Goal: Task Accomplishment & Management: Manage account settings

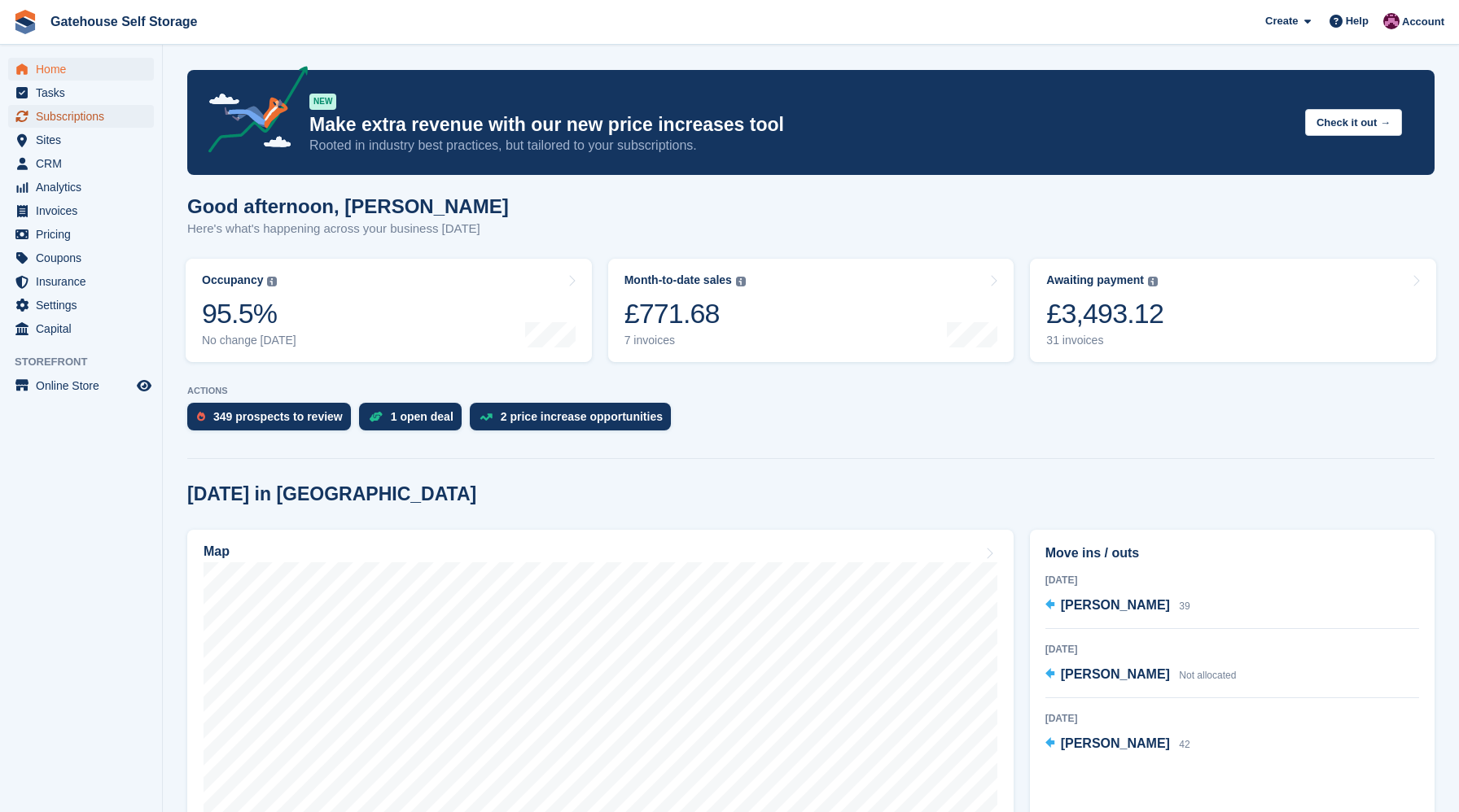
click at [57, 115] on span "Subscriptions" at bounding box center [85, 116] width 98 height 23
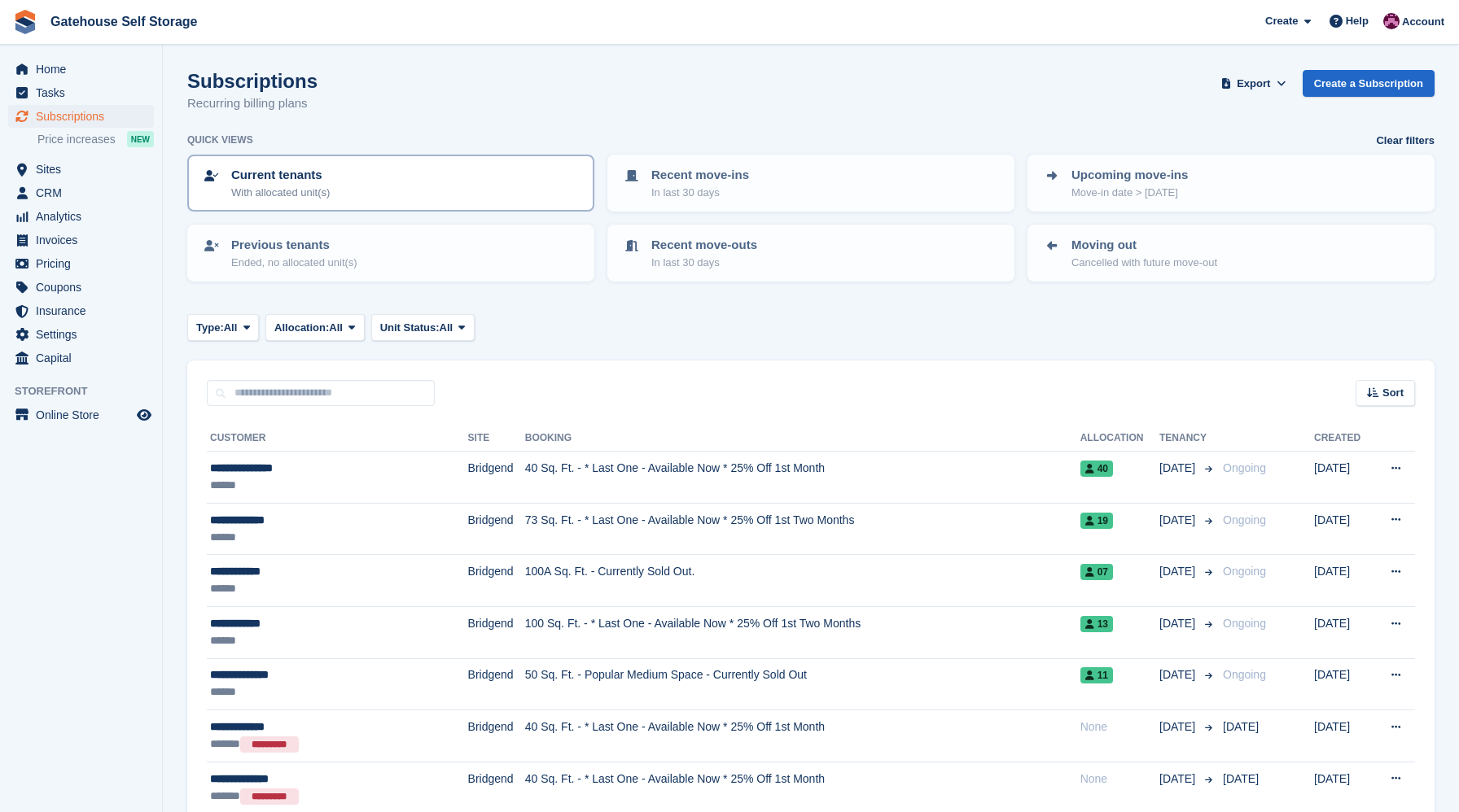
click at [406, 193] on div "Current tenants With allocated unit(s)" at bounding box center [390, 182] width 378 height 34
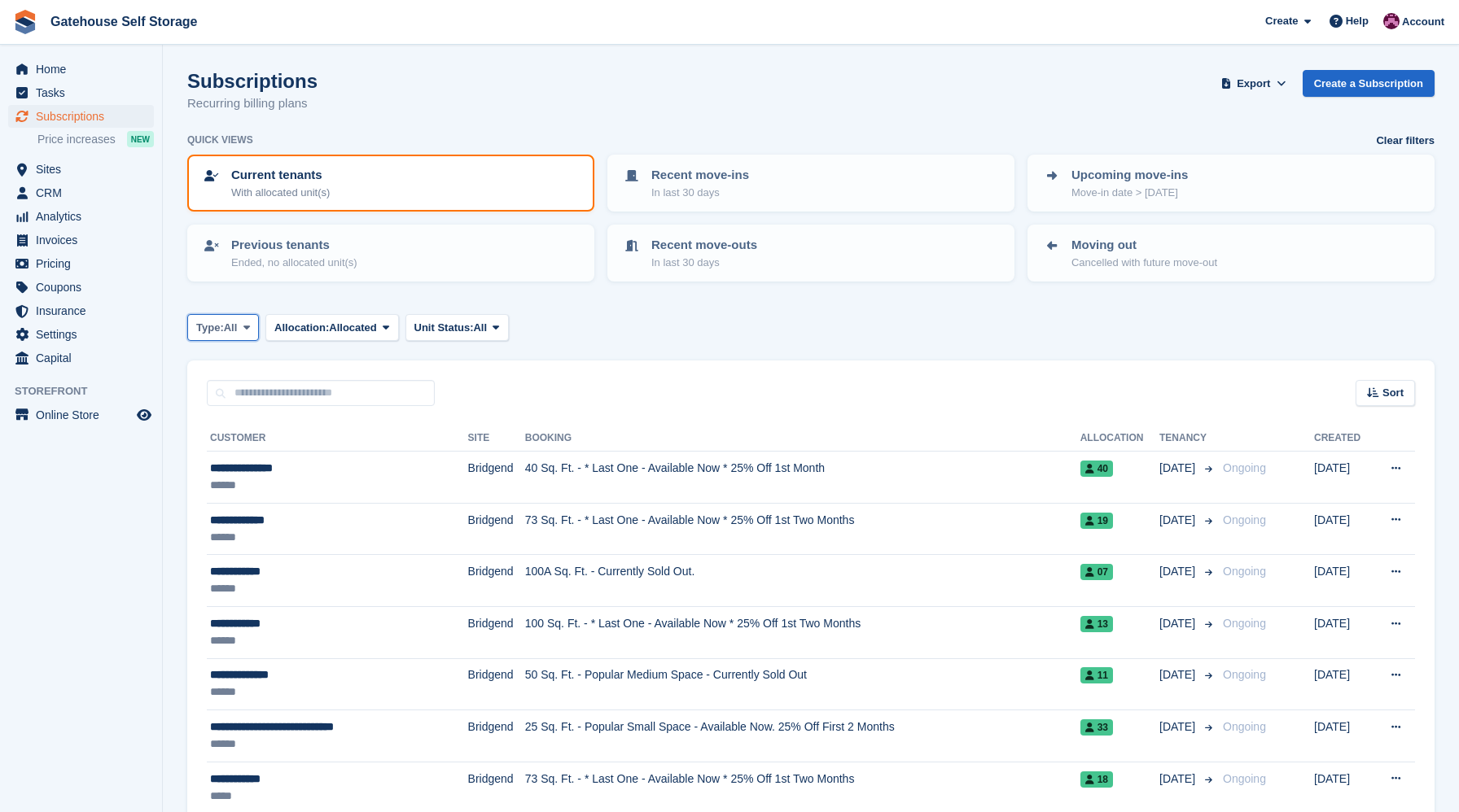
click at [250, 329] on icon at bounding box center [246, 327] width 6 height 10
click at [239, 463] on link "Active" at bounding box center [265, 454] width 141 height 30
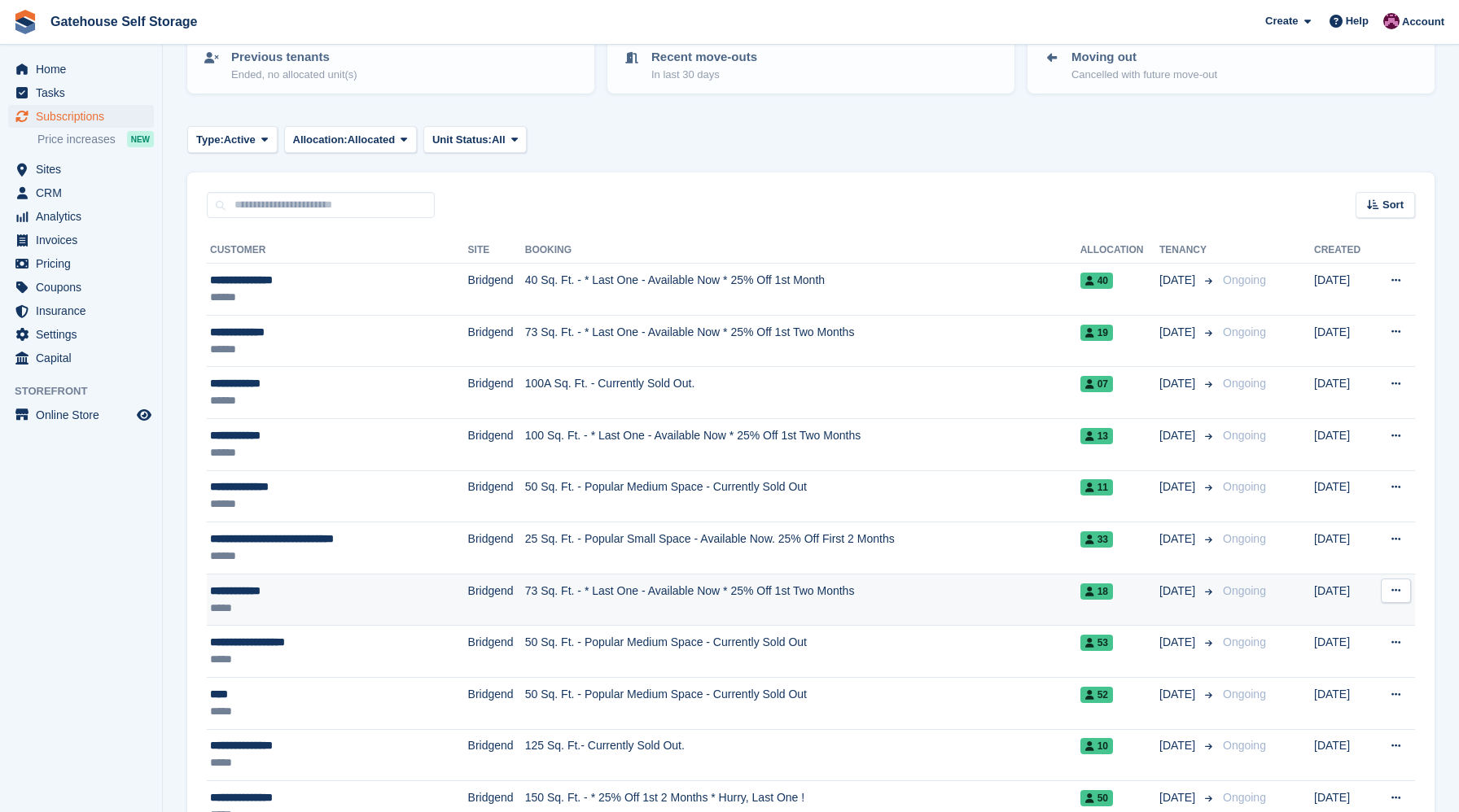
scroll to position [243, 0]
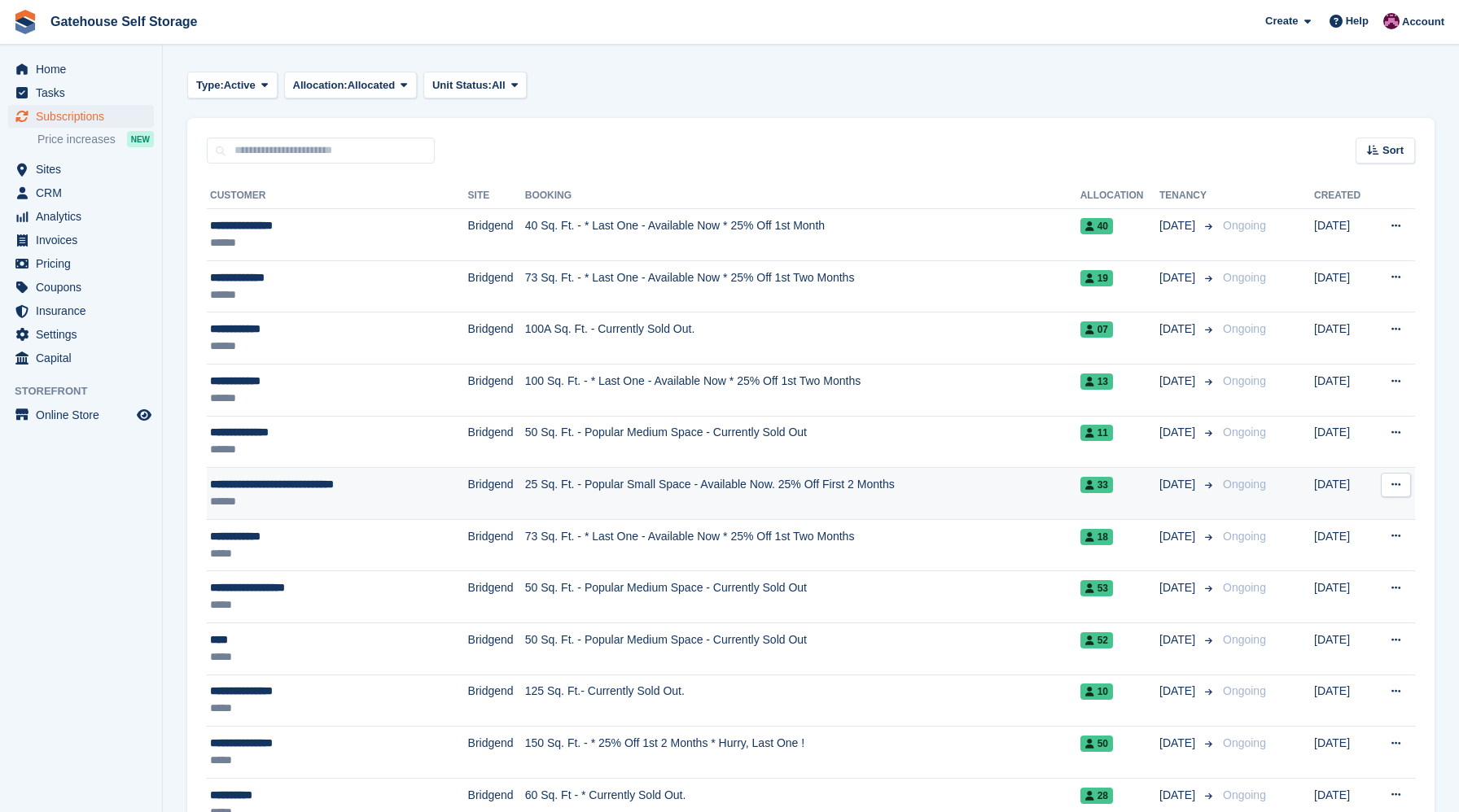
click at [1080, 490] on td "33" at bounding box center [1119, 494] width 79 height 52
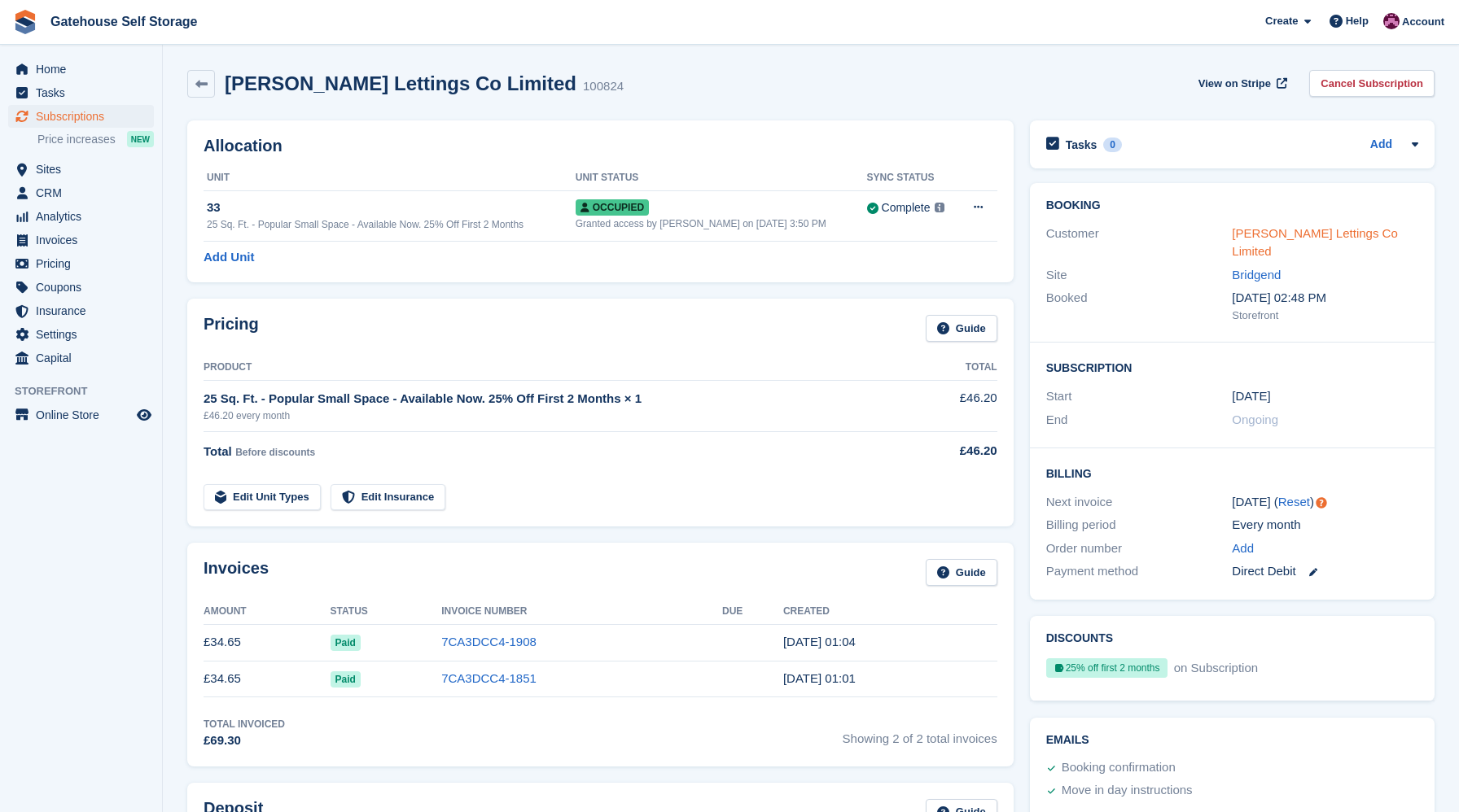
click at [1262, 244] on link "[PERSON_NAME] Lettings Co Limited" at bounding box center [1313, 242] width 165 height 32
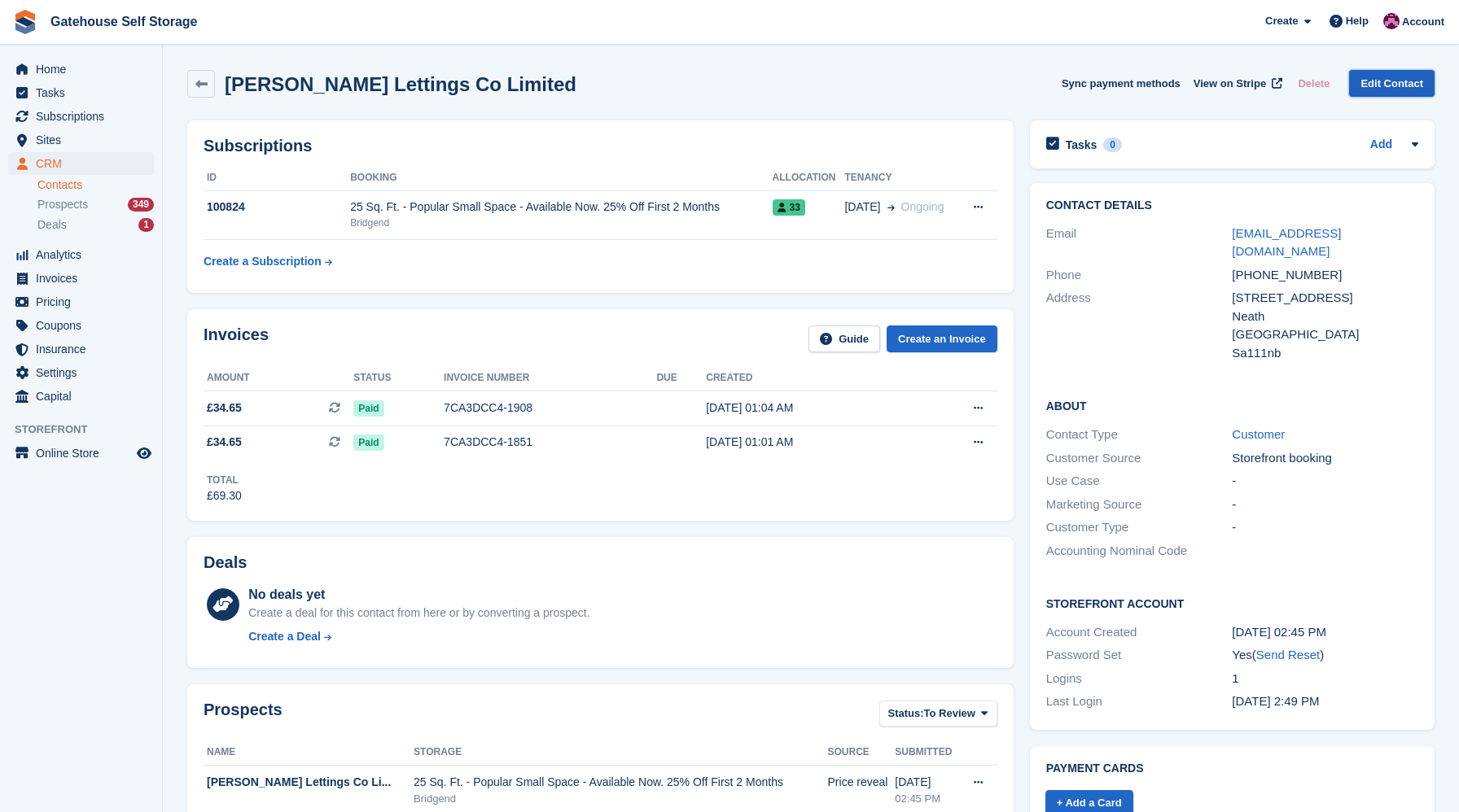
click at [1378, 91] on link "Edit Contact" at bounding box center [1392, 83] width 86 height 27
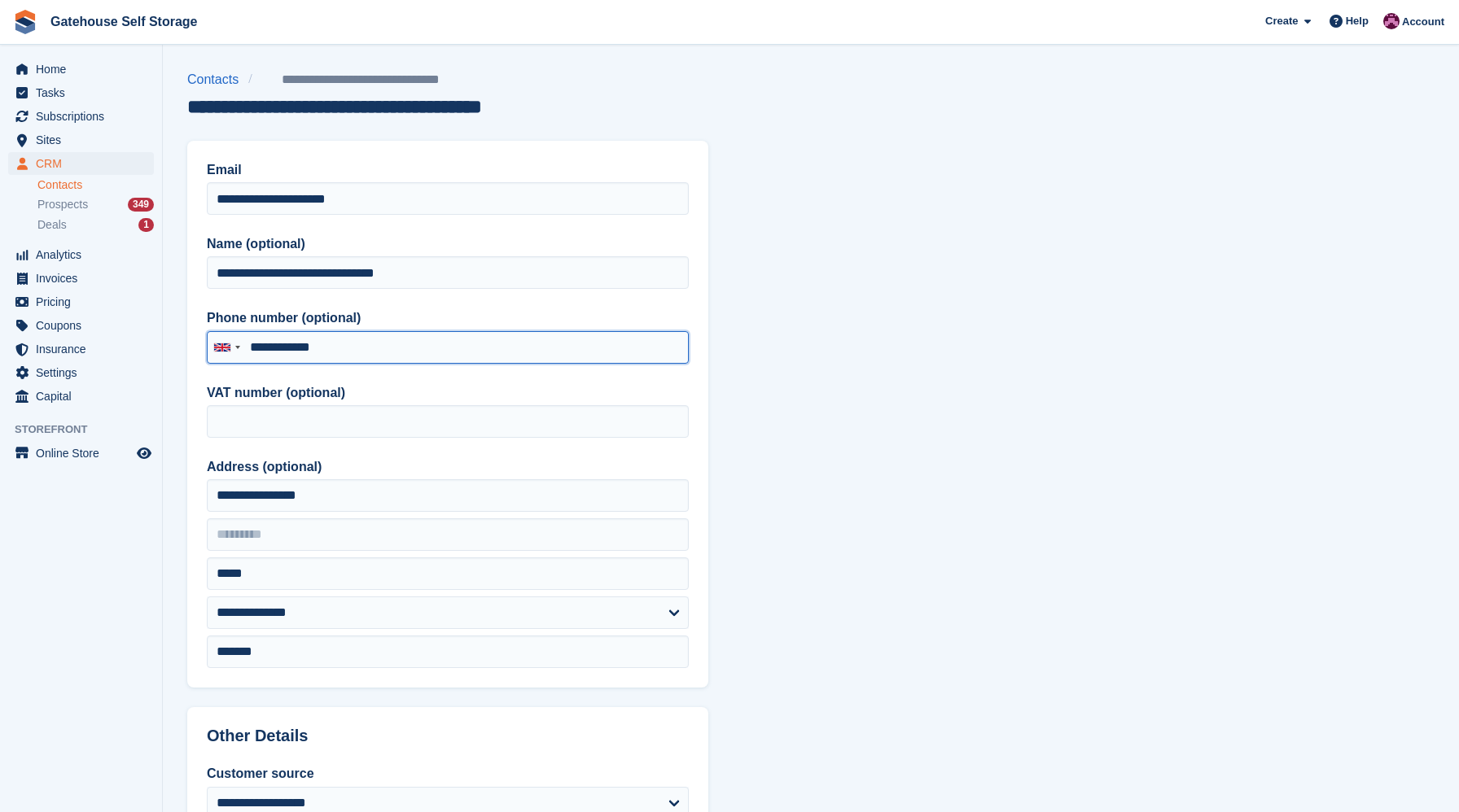
click at [258, 348] on input "**********" at bounding box center [448, 347] width 482 height 32
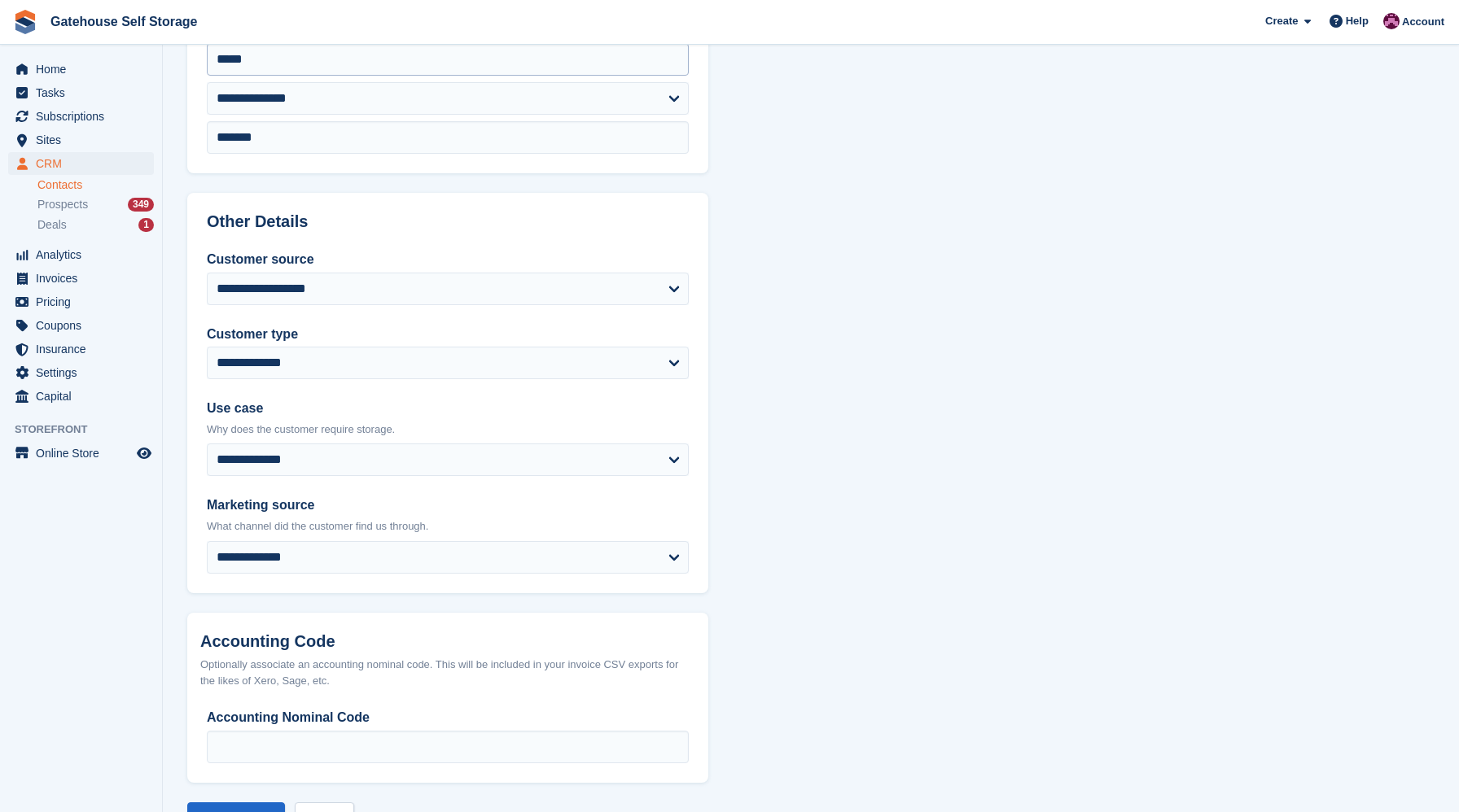
scroll to position [574, 0]
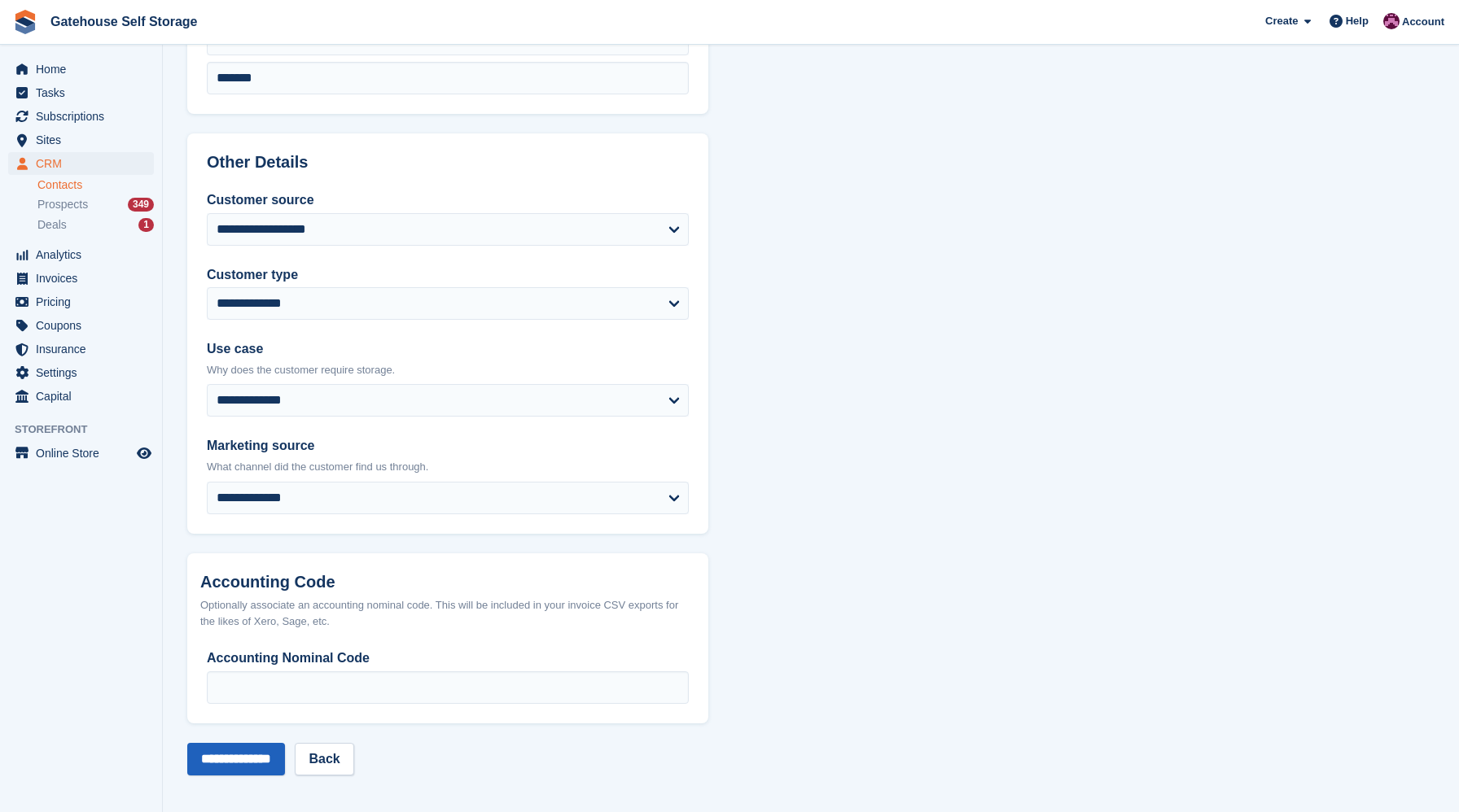
type input "**********"
click at [246, 753] on input "**********" at bounding box center [236, 759] width 98 height 32
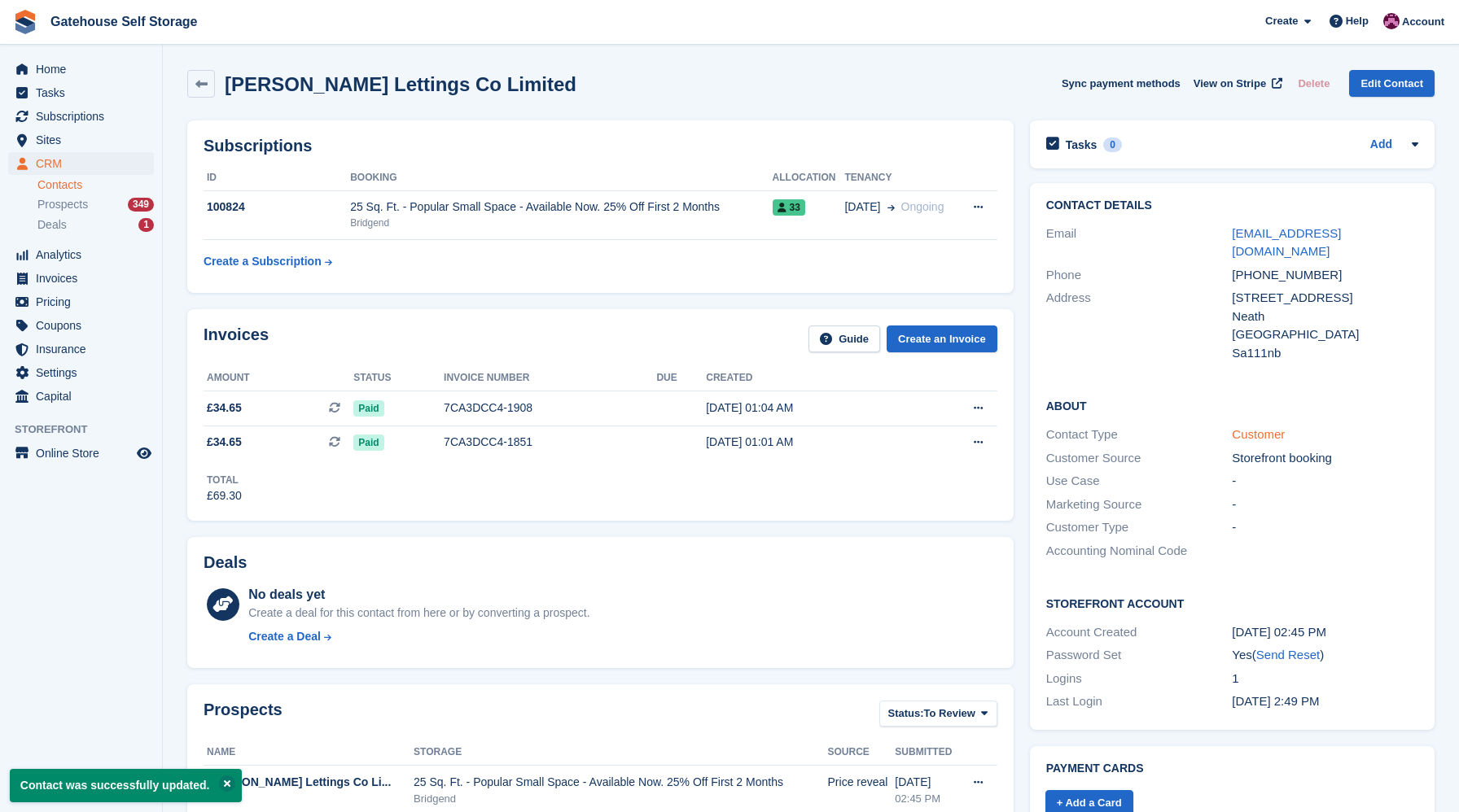
click at [1263, 427] on link "Customer" at bounding box center [1257, 434] width 53 height 14
click at [733, 209] on div "25 Sq. Ft. - Popular Small Space - Available Now. 25% Off First 2 Months" at bounding box center [561, 207] width 422 height 17
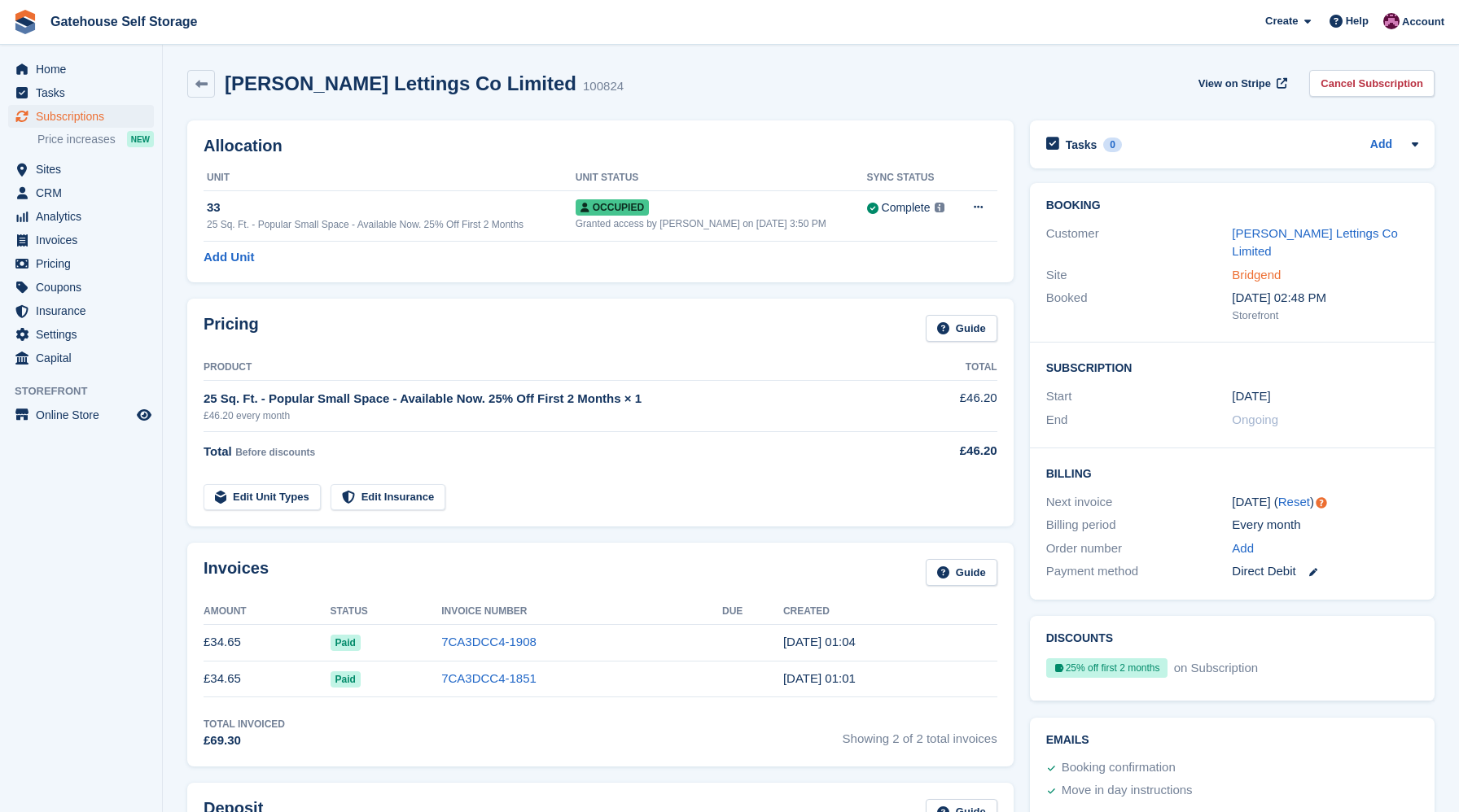
click at [1264, 279] on link "Bridgend" at bounding box center [1256, 275] width 49 height 14
click at [1254, 247] on link "[PERSON_NAME] Lettings Co Limited" at bounding box center [1313, 242] width 165 height 32
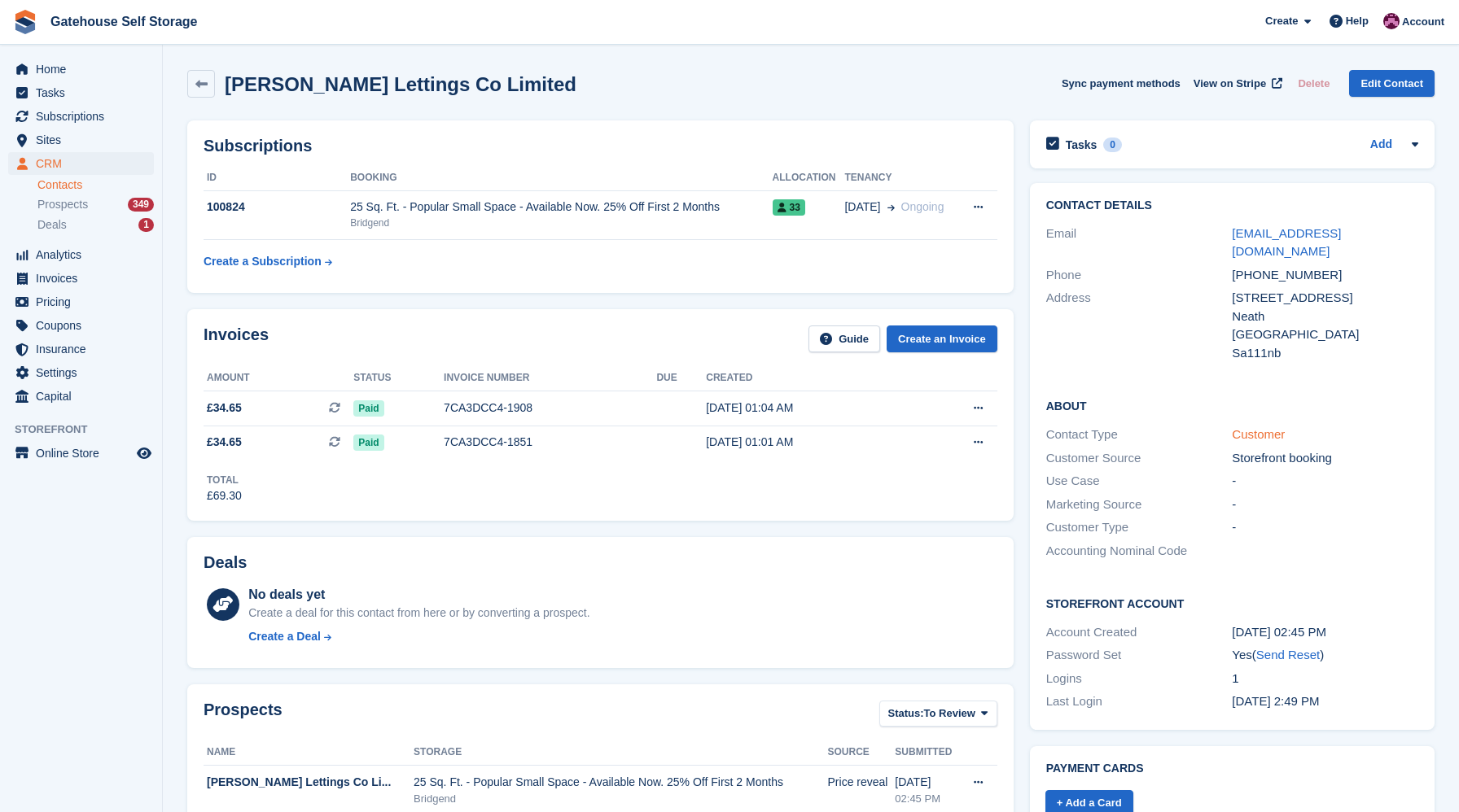
click at [1269, 427] on link "Customer" at bounding box center [1257, 434] width 53 height 14
click at [1407, 86] on link "Edit Contact" at bounding box center [1392, 83] width 86 height 27
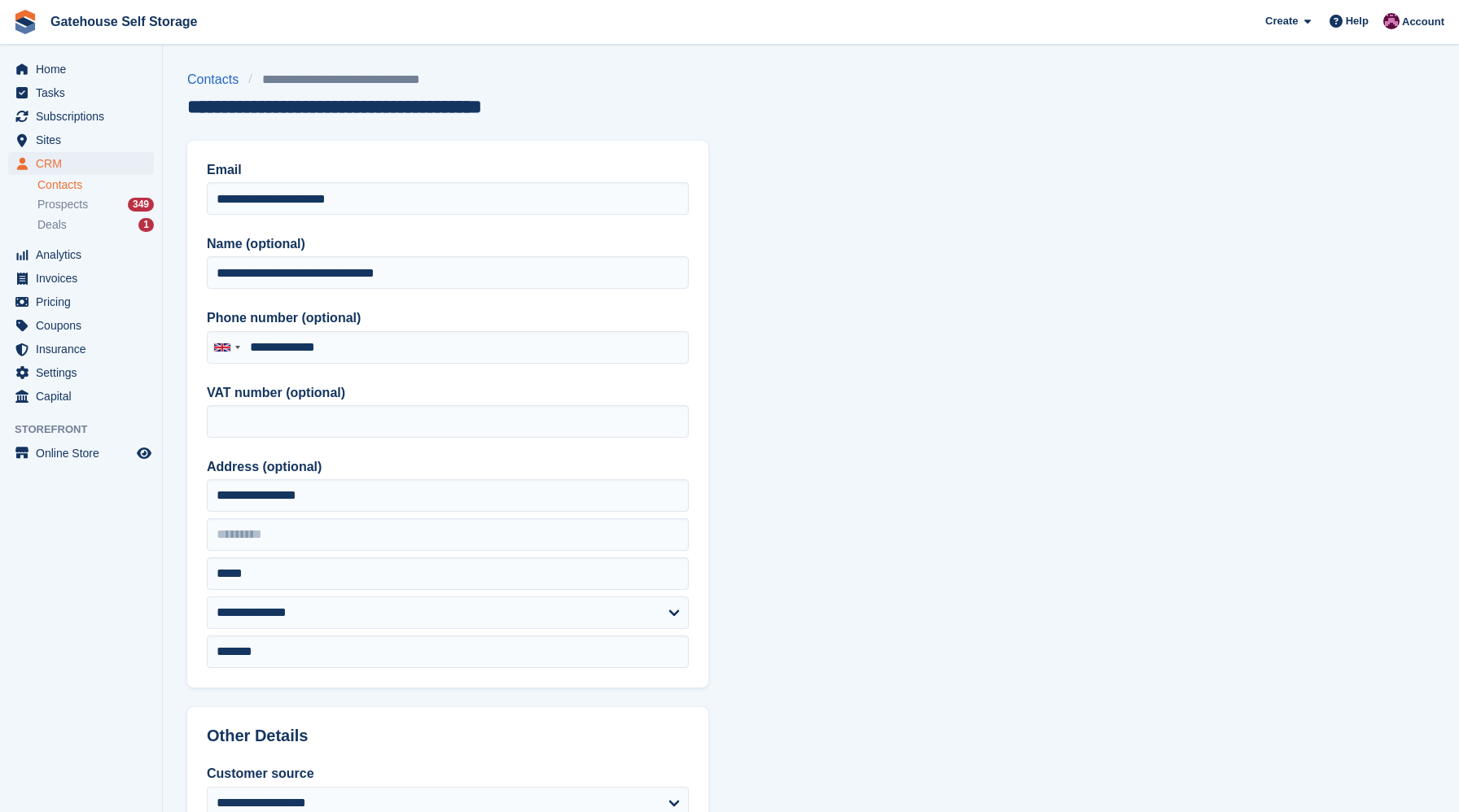
type input "**********"
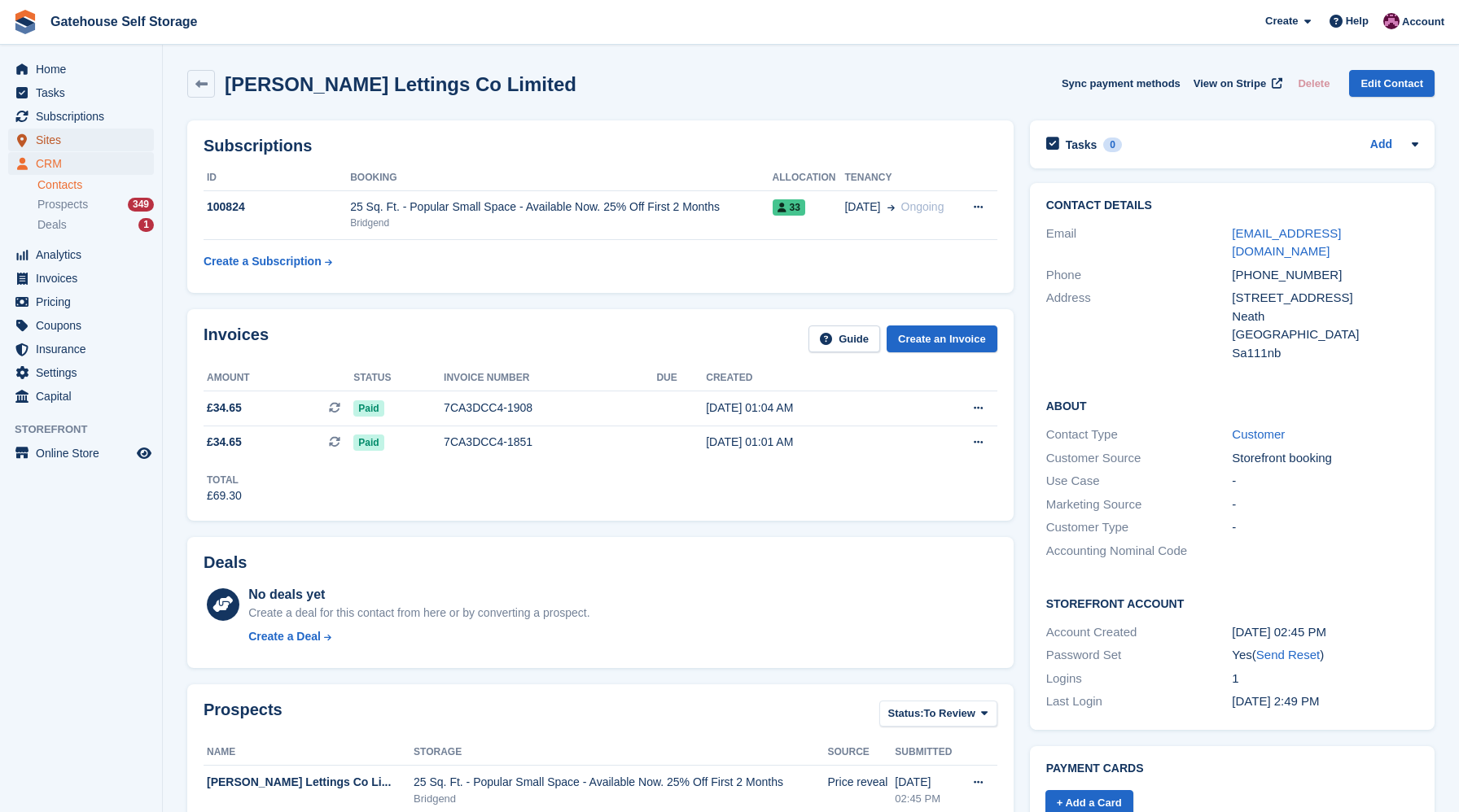
click at [64, 136] on span "Sites" at bounding box center [85, 140] width 98 height 23
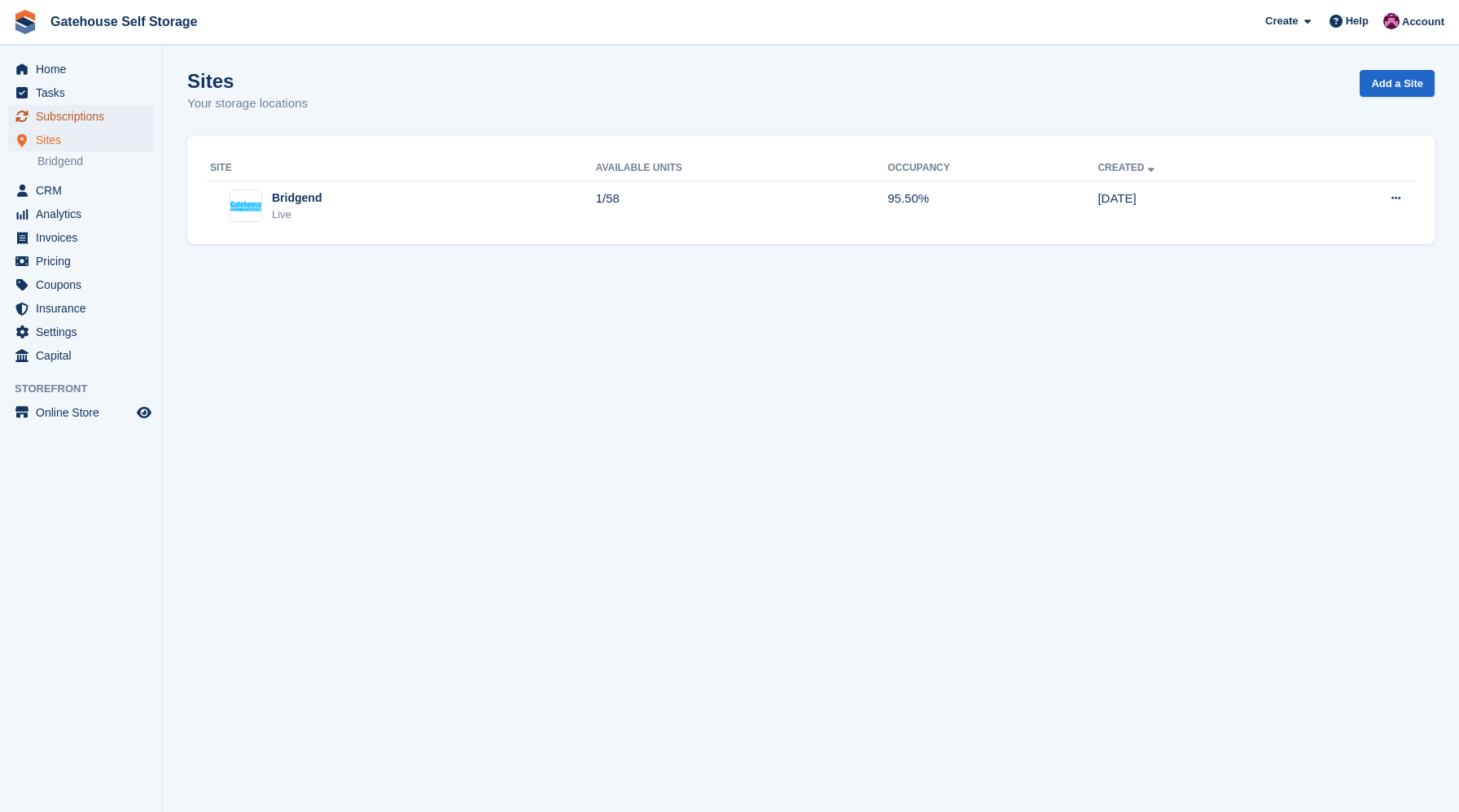
click at [65, 116] on span "Subscriptions" at bounding box center [85, 116] width 98 height 23
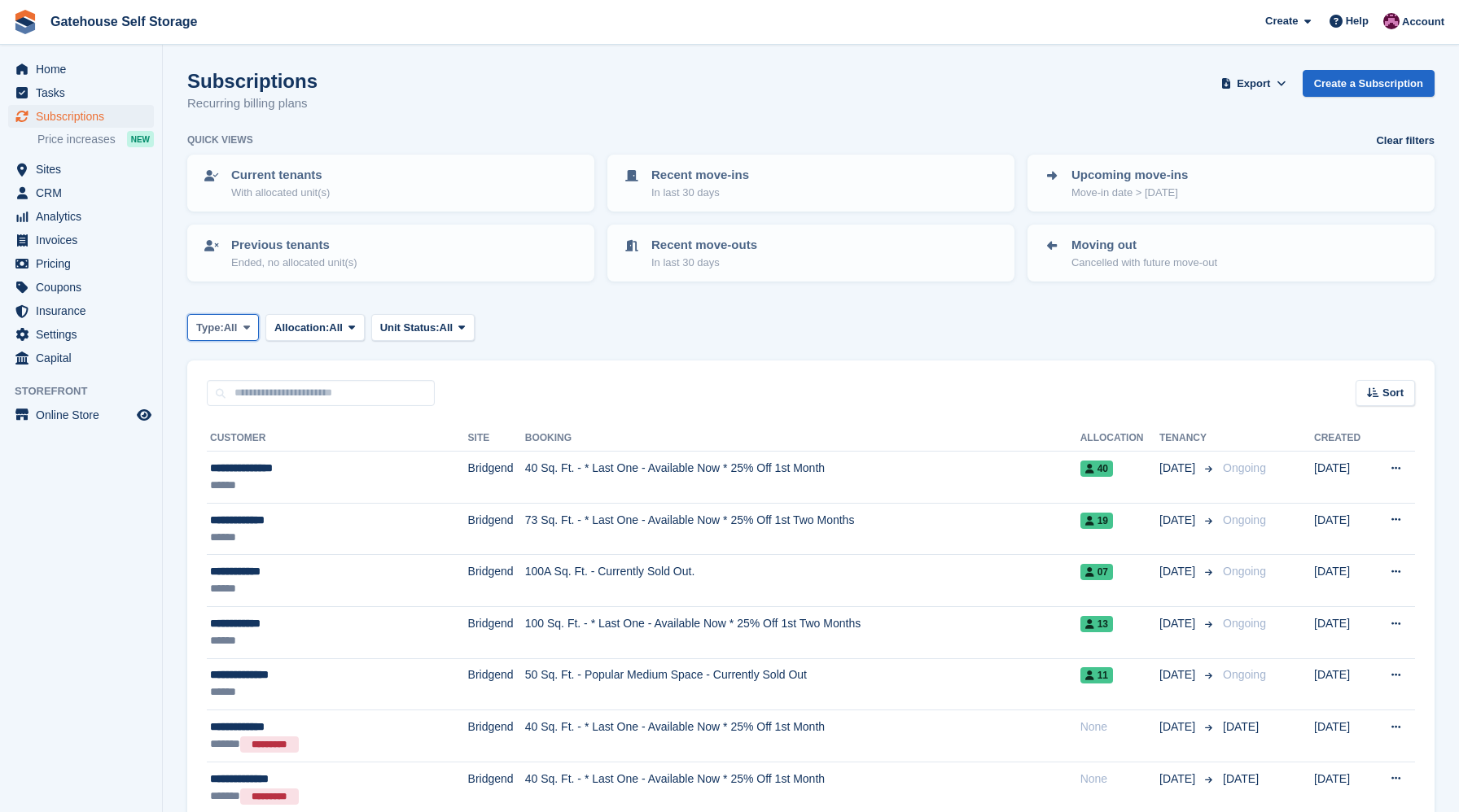
drag, startPoint x: 246, startPoint y: 327, endPoint x: 254, endPoint y: 358, distance: 32.0
click at [246, 327] on span at bounding box center [246, 327] width 13 height 13
click at [244, 461] on link "Active" at bounding box center [265, 454] width 141 height 30
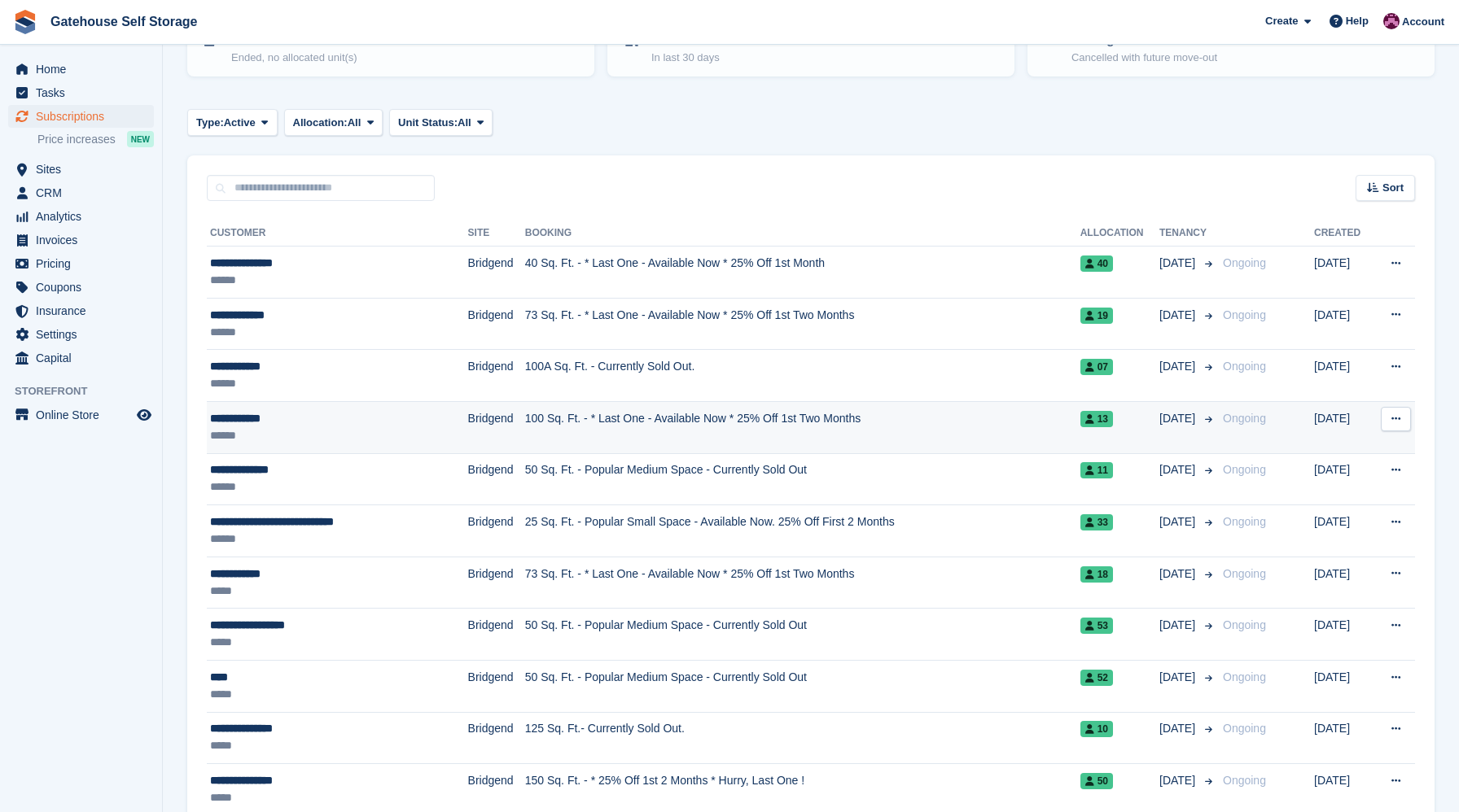
scroll to position [206, 0]
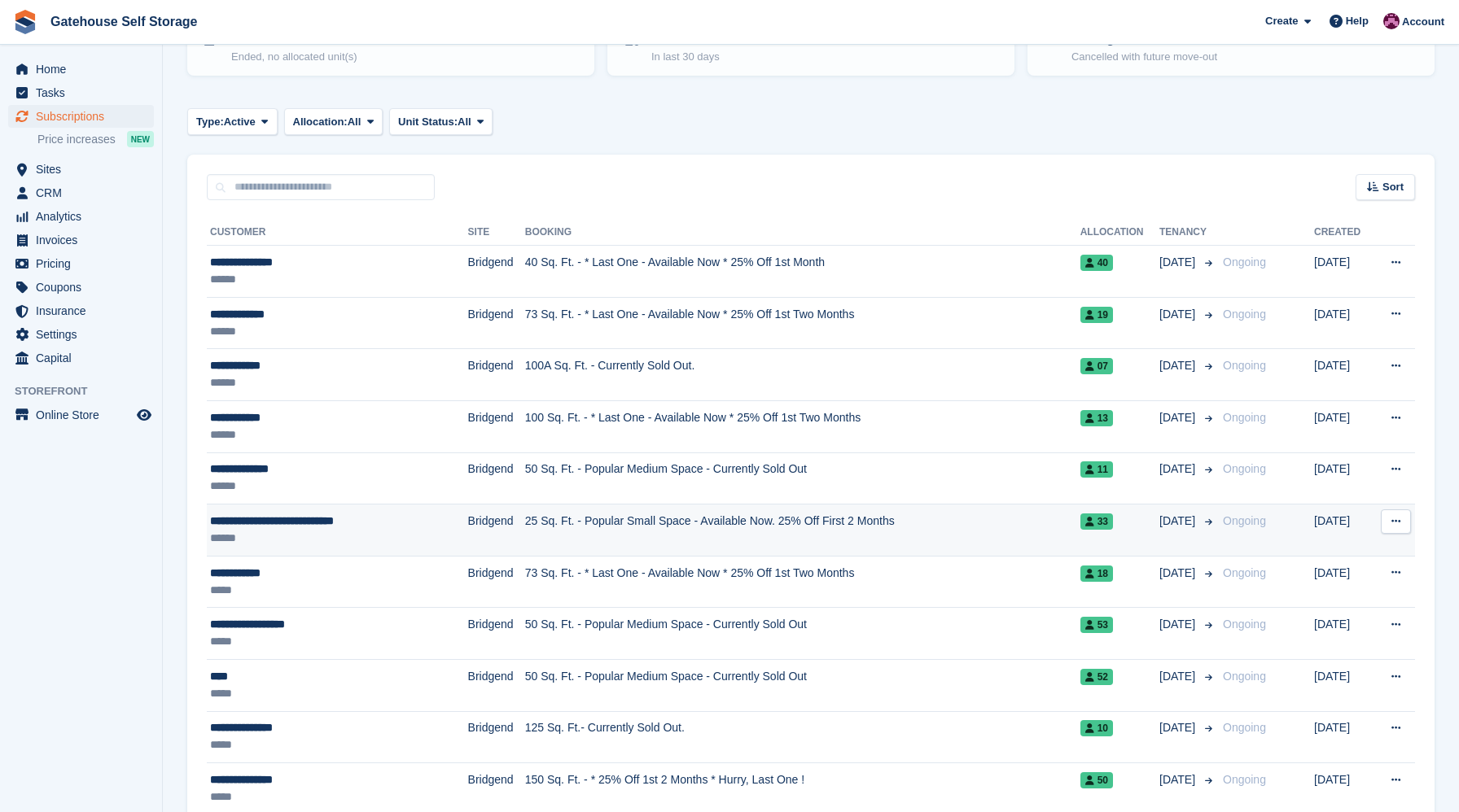
click at [1393, 518] on icon at bounding box center [1395, 521] width 9 height 10
click at [1360, 554] on p "View customer" at bounding box center [1332, 554] width 141 height 21
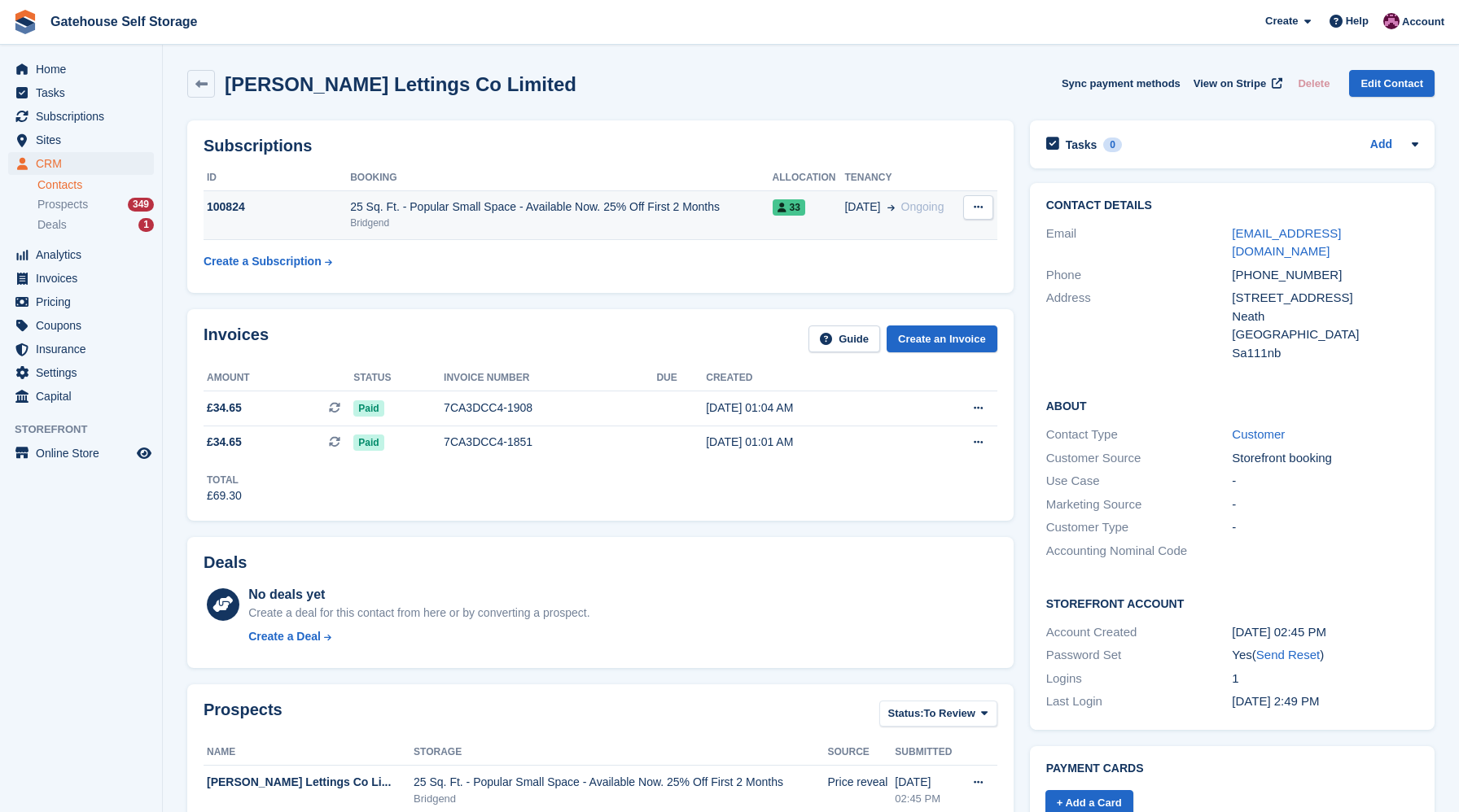
click at [799, 208] on span "33" at bounding box center [788, 207] width 32 height 17
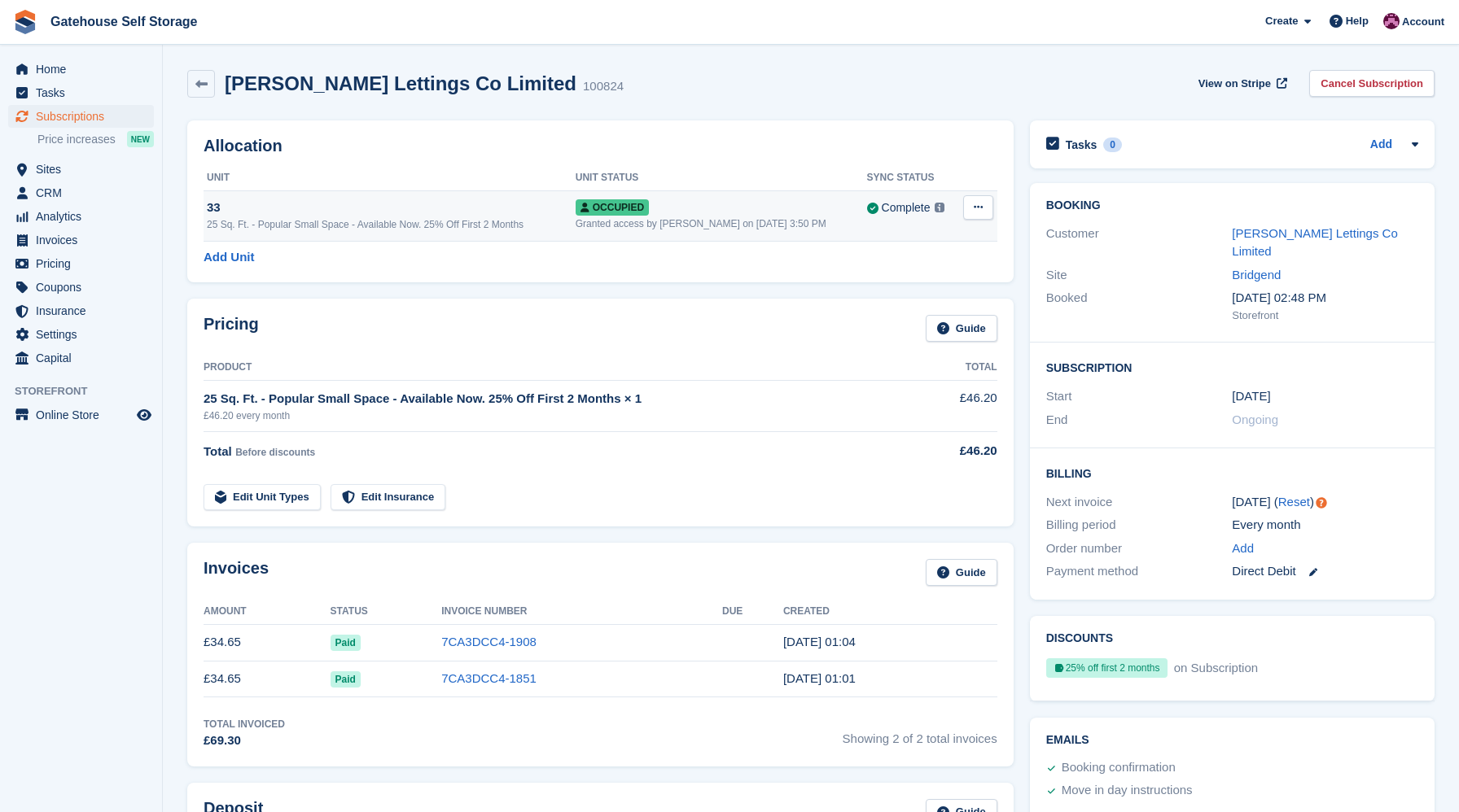
click at [974, 205] on icon at bounding box center [978, 207] width 9 height 10
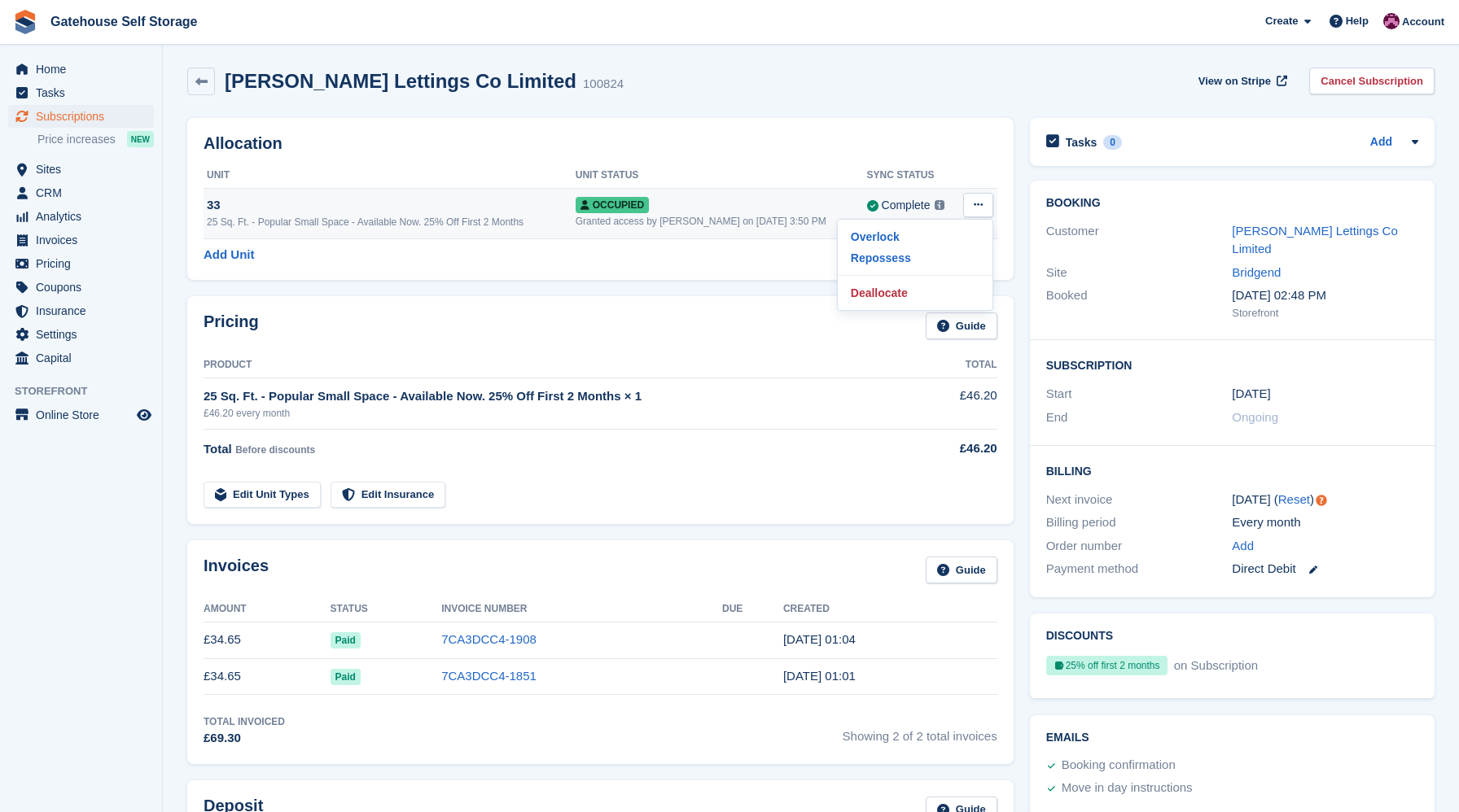
scroll to position [4, 0]
click at [578, 279] on div "Allocation Unit Unit Status Sync Status 33 25 Sq. Ft. - Popular Small Space - A…" at bounding box center [600, 197] width 843 height 178
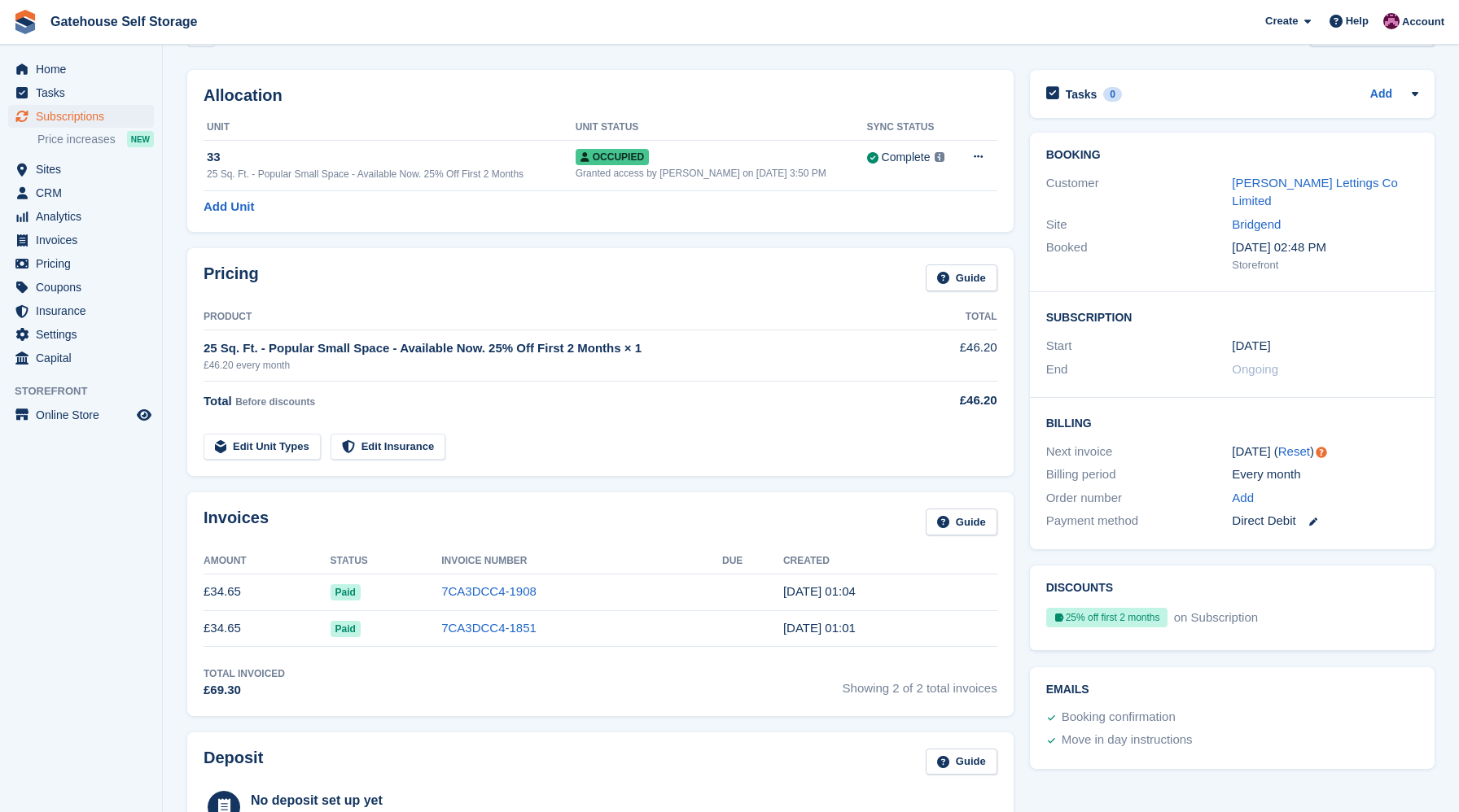
scroll to position [46, 0]
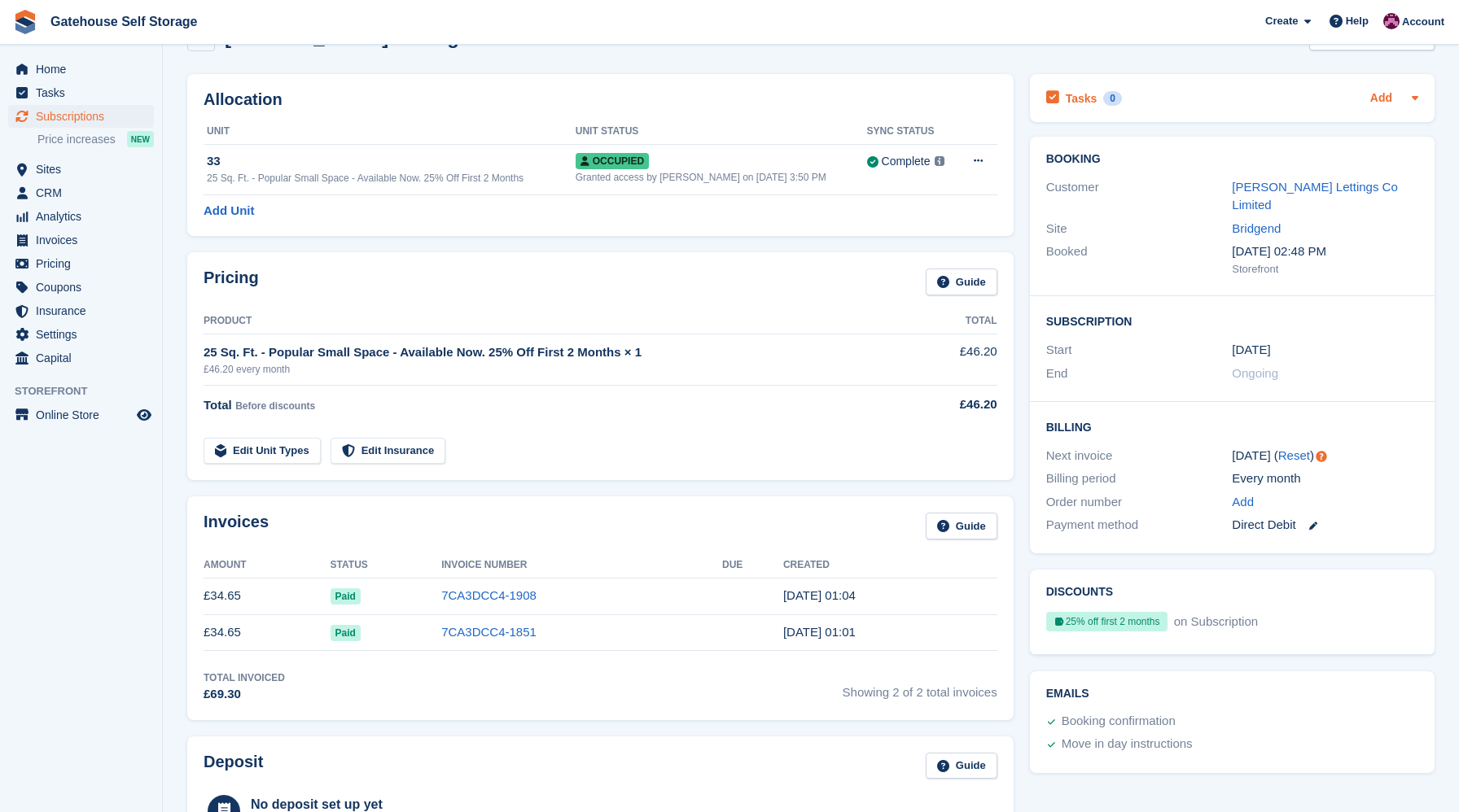
click at [1387, 97] on link "Add" at bounding box center [1380, 99] width 22 height 18
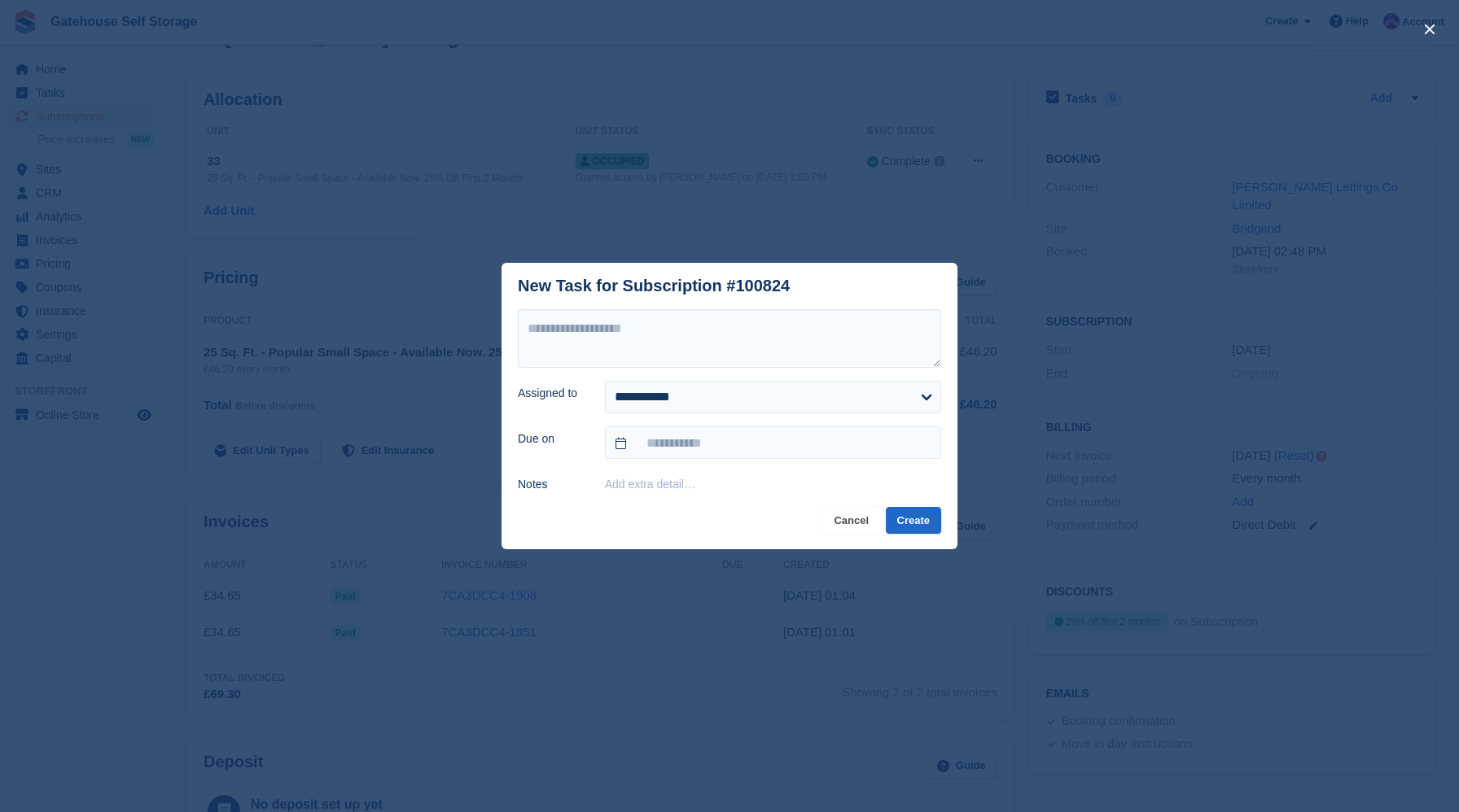
drag, startPoint x: 845, startPoint y: 526, endPoint x: 737, endPoint y: 456, distance: 128.7
click at [845, 526] on button "Cancel" at bounding box center [851, 520] width 58 height 27
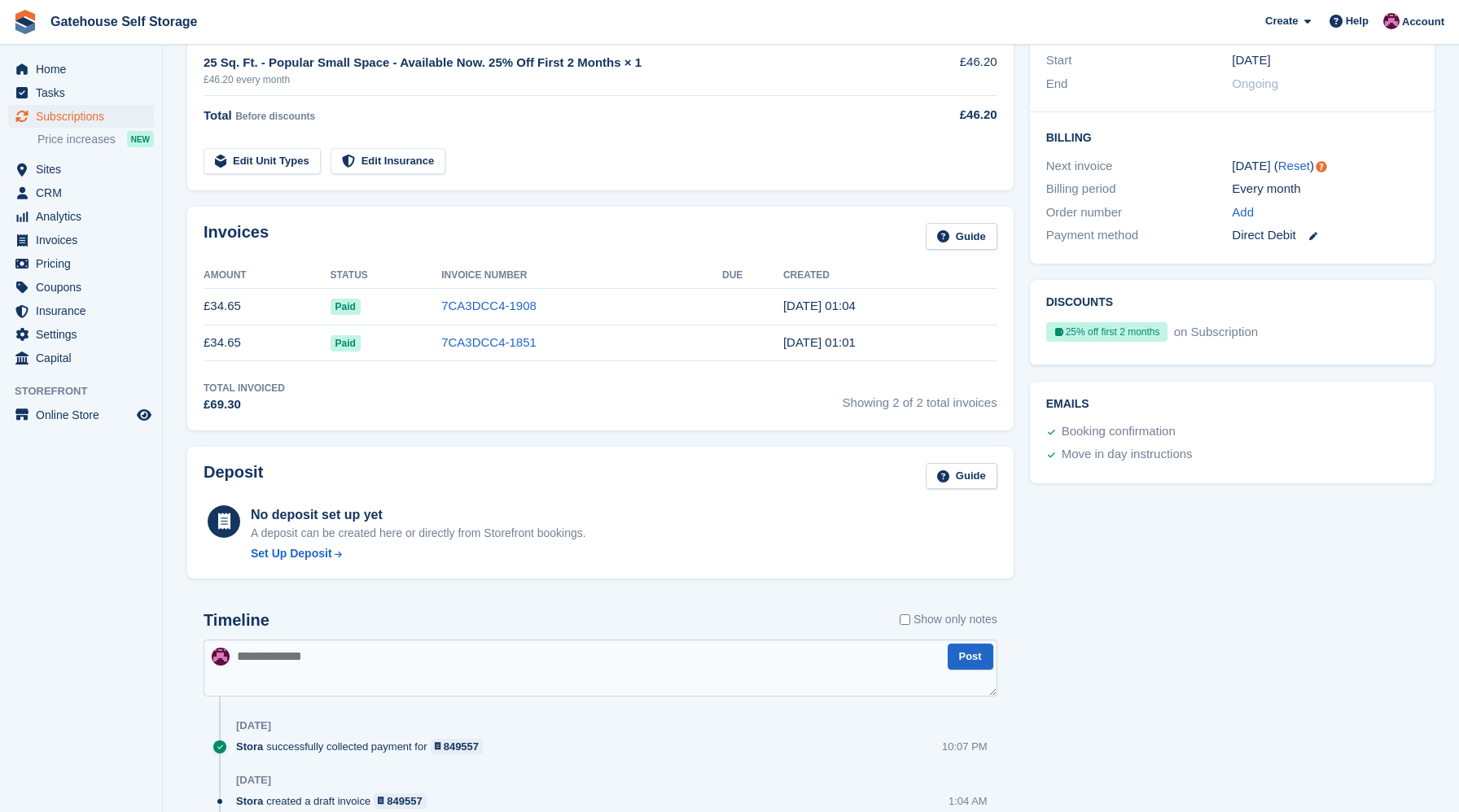
scroll to position [0, 0]
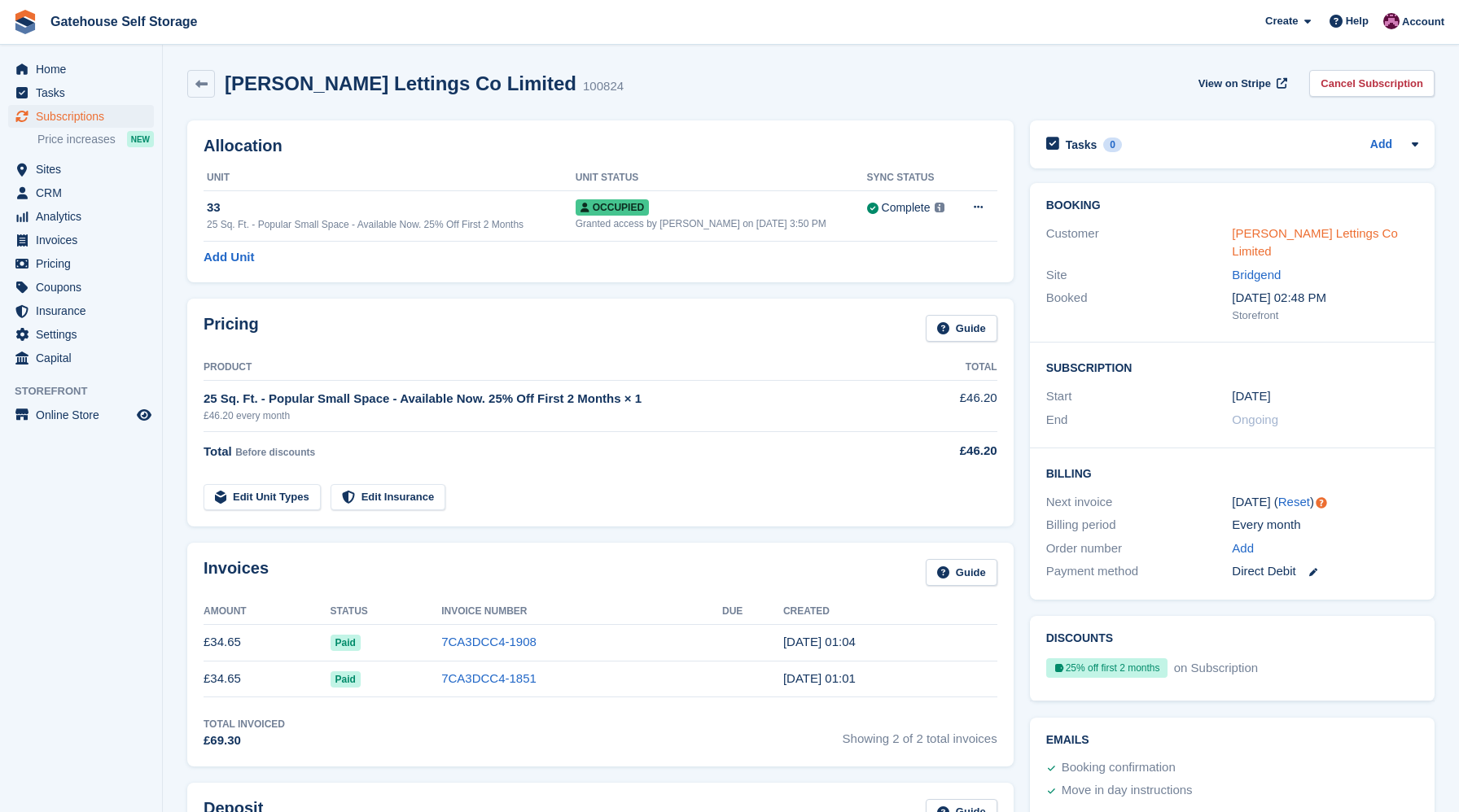
click at [1269, 239] on link "[PERSON_NAME] Lettings Co Limited" at bounding box center [1313, 242] width 165 height 32
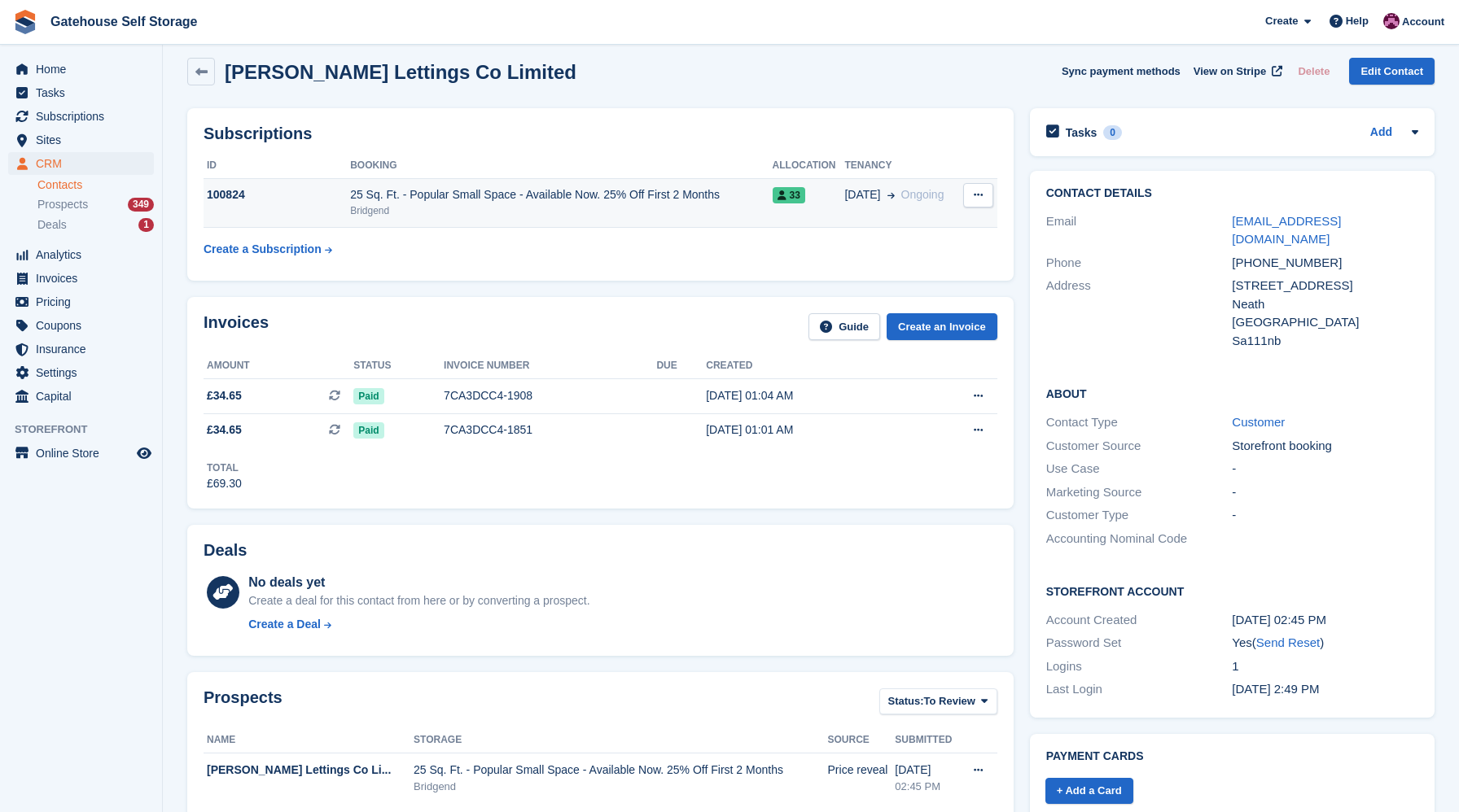
scroll to position [15, 0]
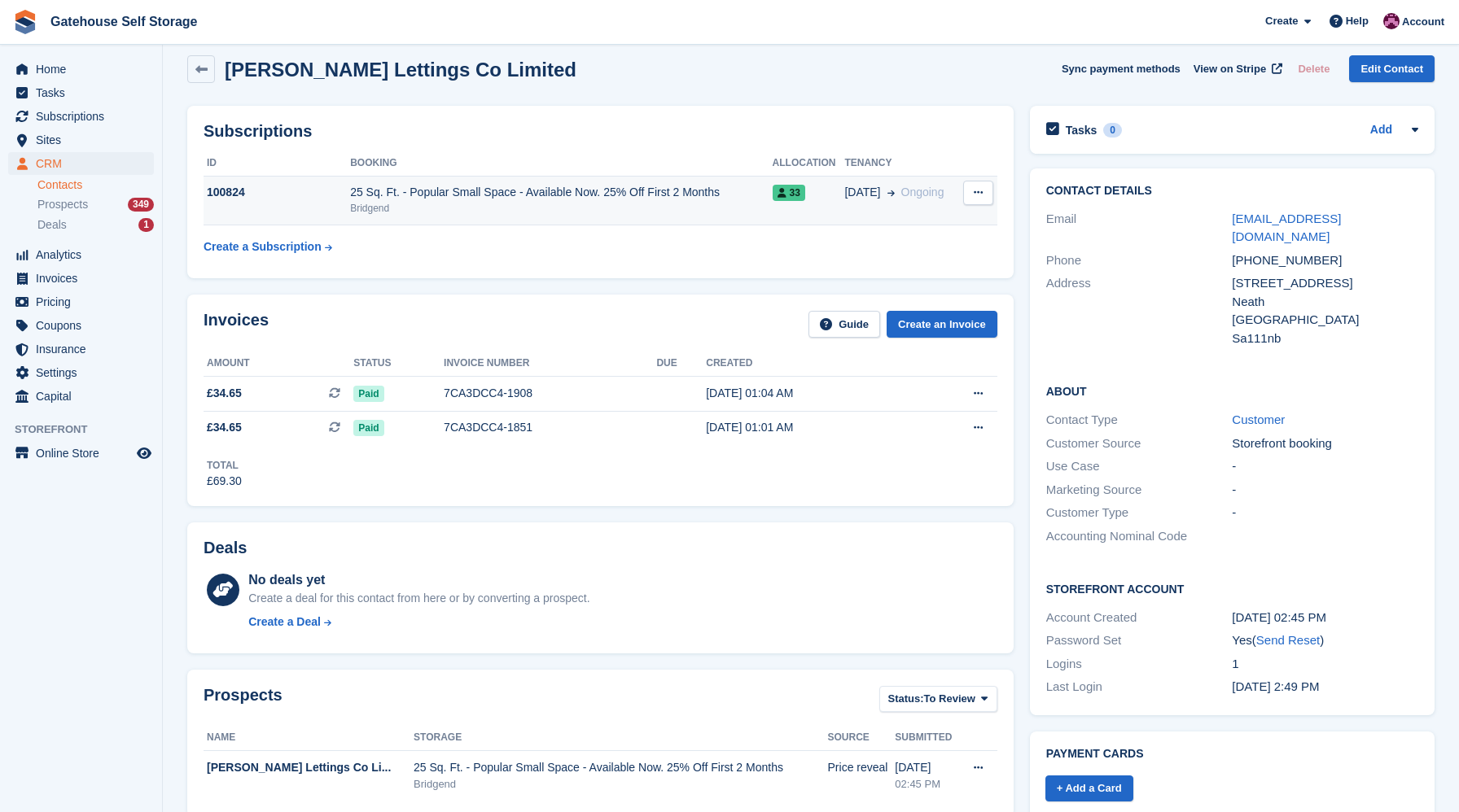
click at [974, 188] on icon at bounding box center [978, 192] width 9 height 10
click at [764, 279] on div "Subscriptions ID Booking Allocation Tenancy 100824 25 Sq. Ft. - Popular Small S…" at bounding box center [600, 192] width 843 height 189
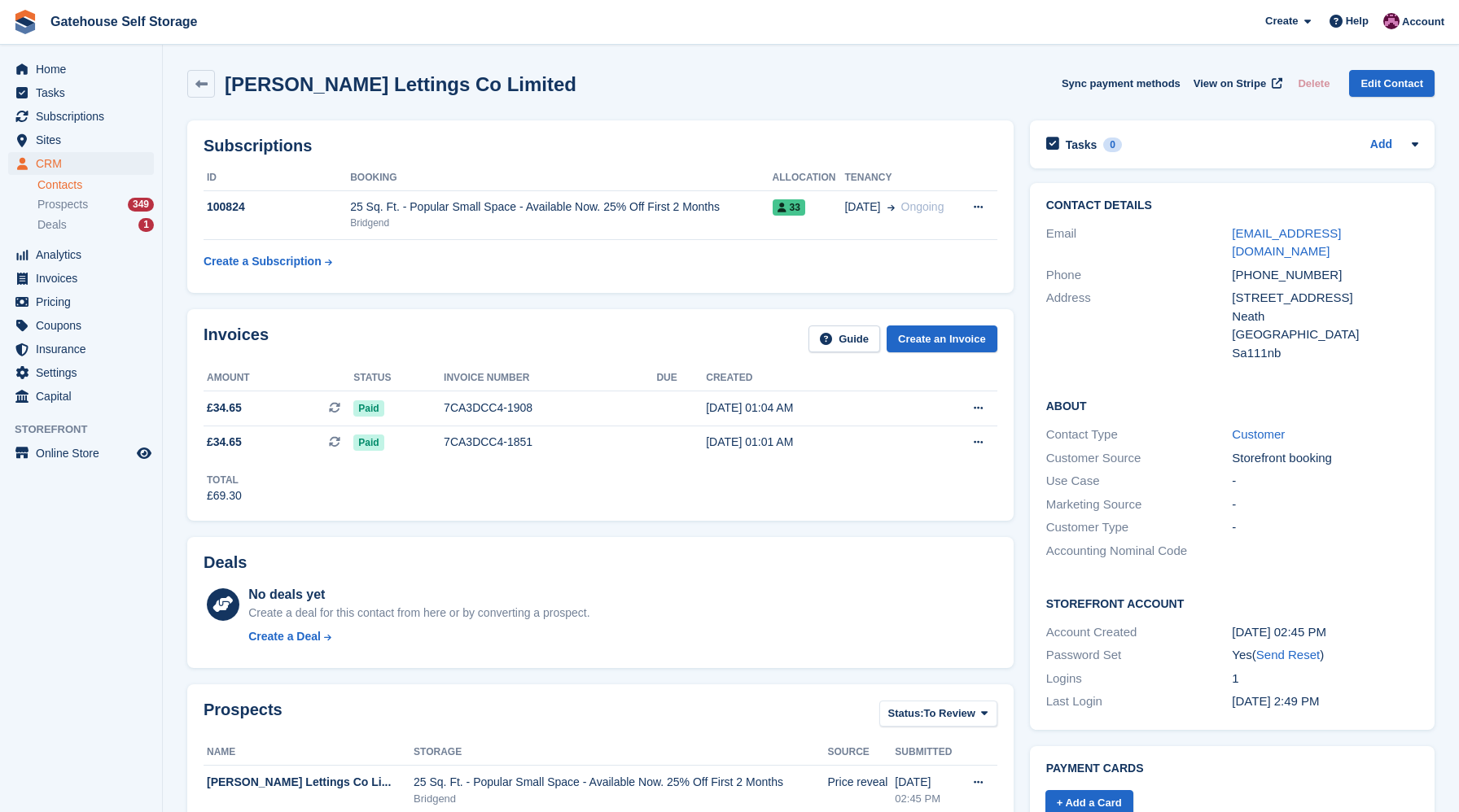
click at [82, 185] on link "Contacts" at bounding box center [95, 185] width 116 height 16
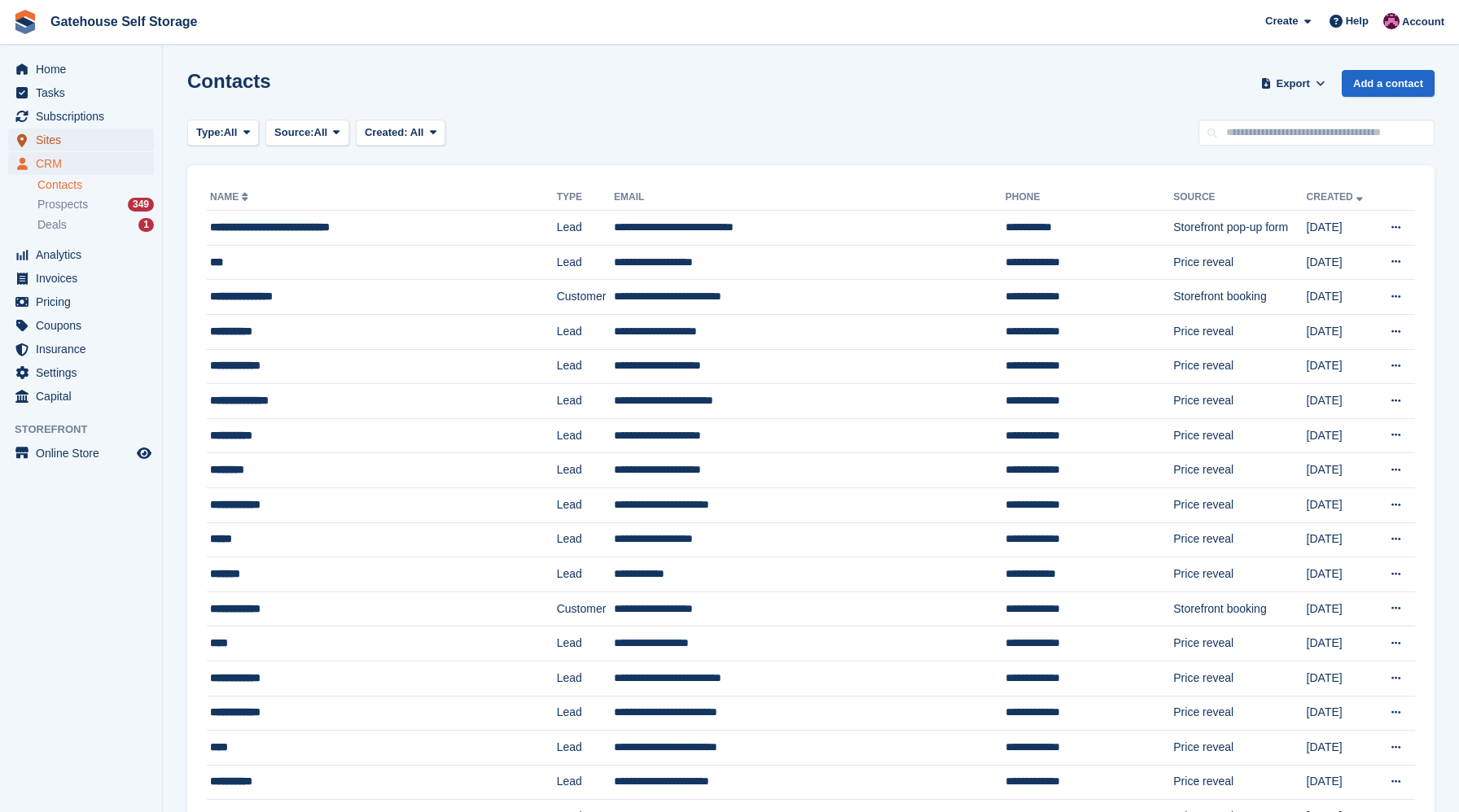
click at [49, 138] on span "Sites" at bounding box center [85, 140] width 98 height 23
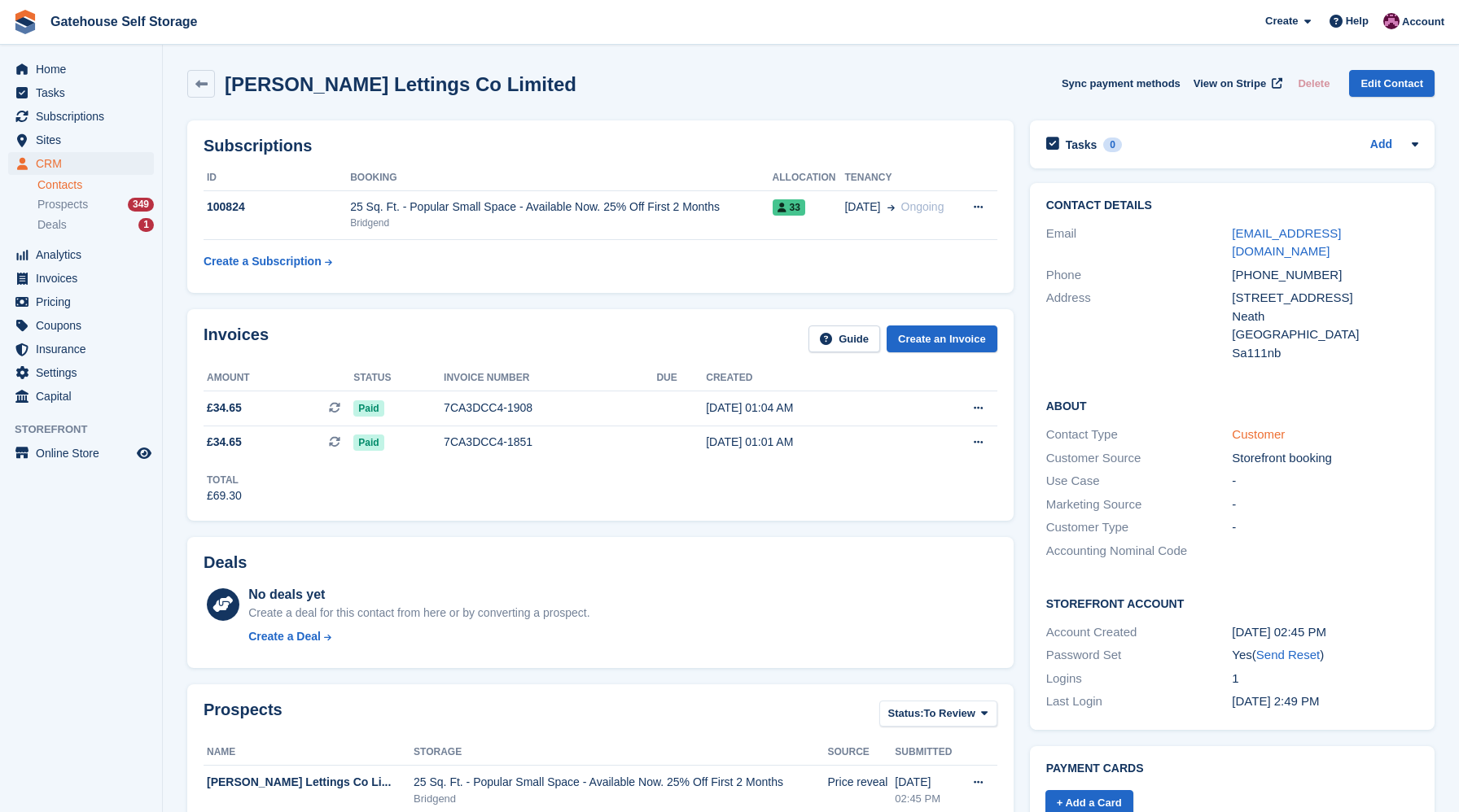
click at [1277, 427] on link "Customer" at bounding box center [1257, 434] width 53 height 14
